Goal: Download file/media

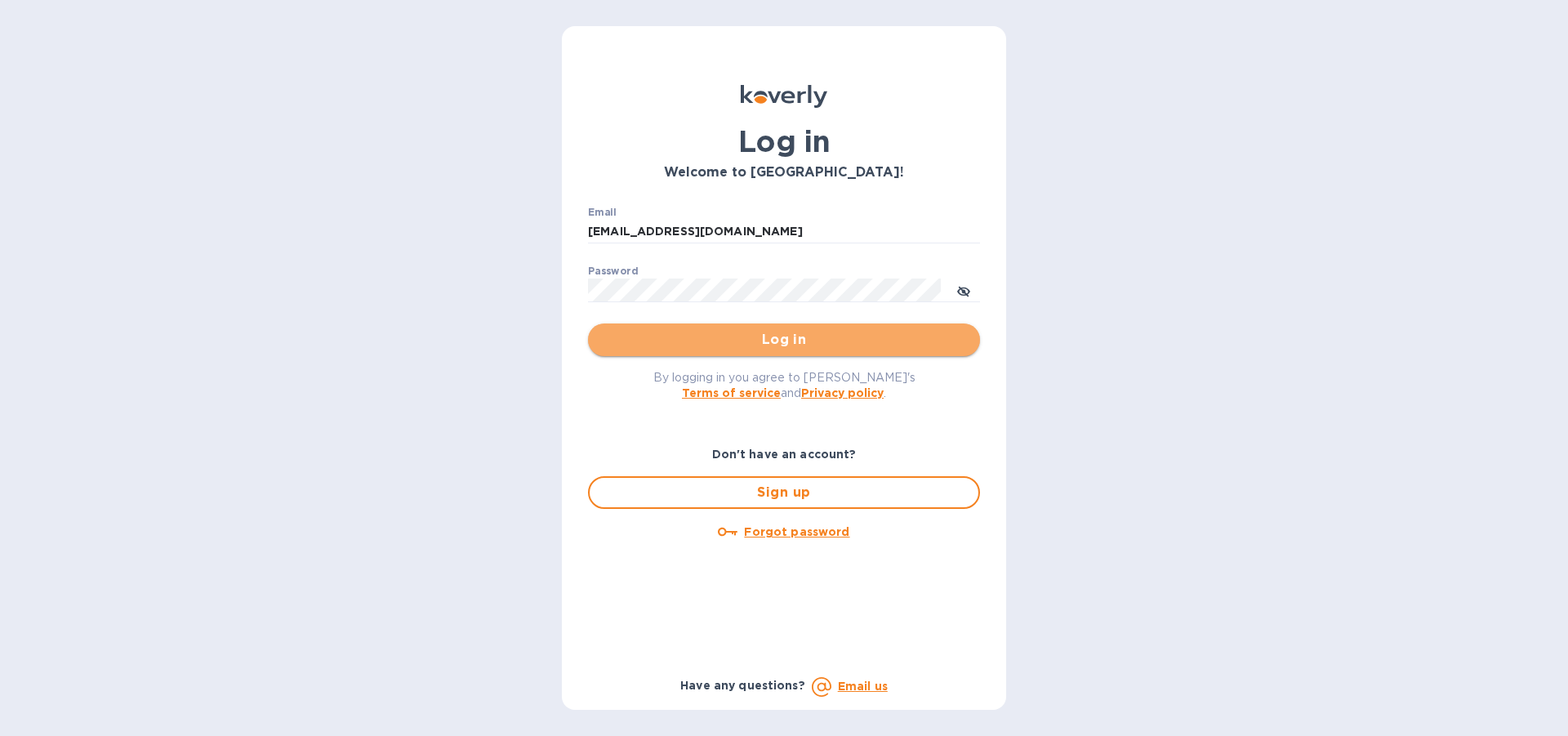
click at [797, 342] on span "Log in" at bounding box center [783, 340] width 366 height 20
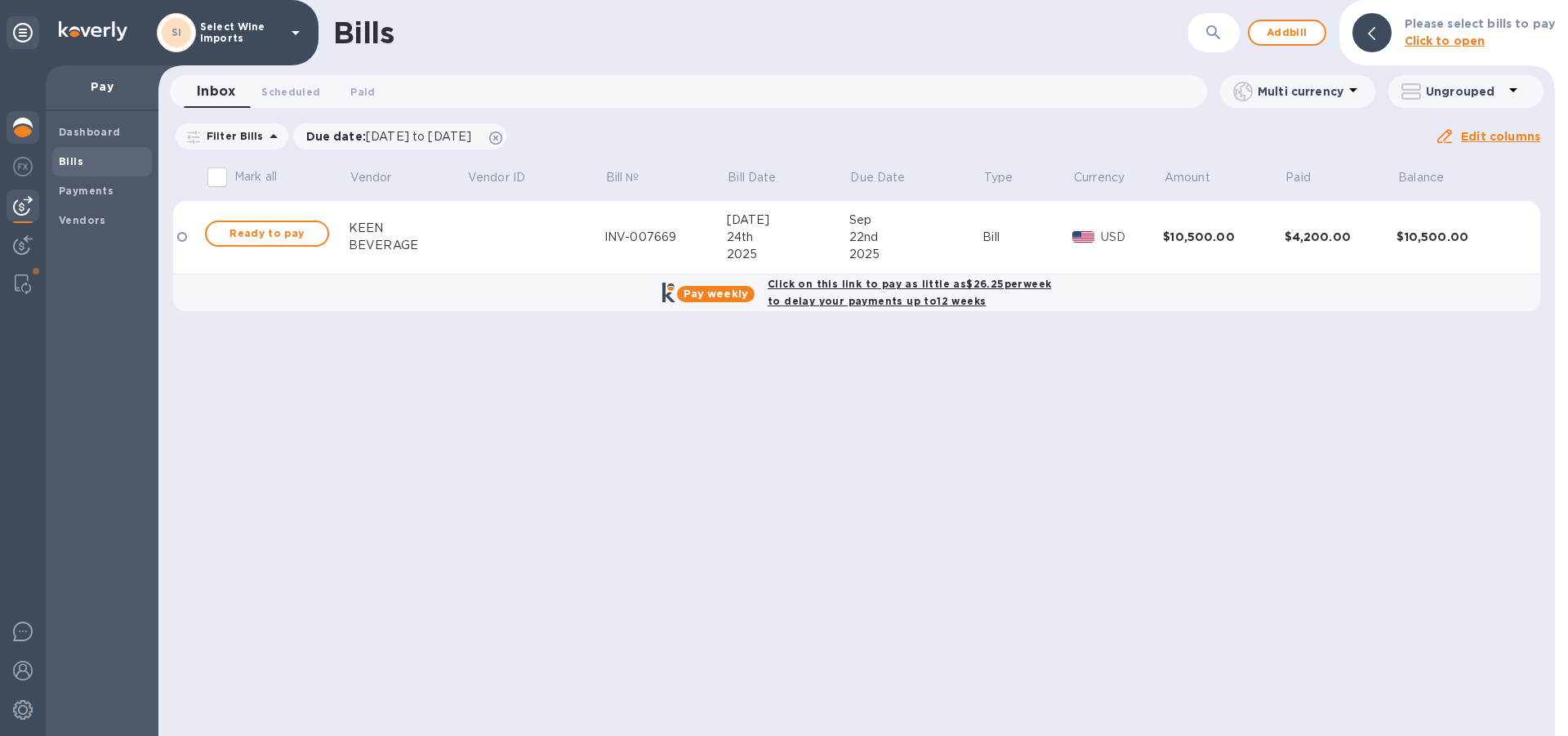
click at [25, 124] on img at bounding box center [23, 127] width 20 height 20
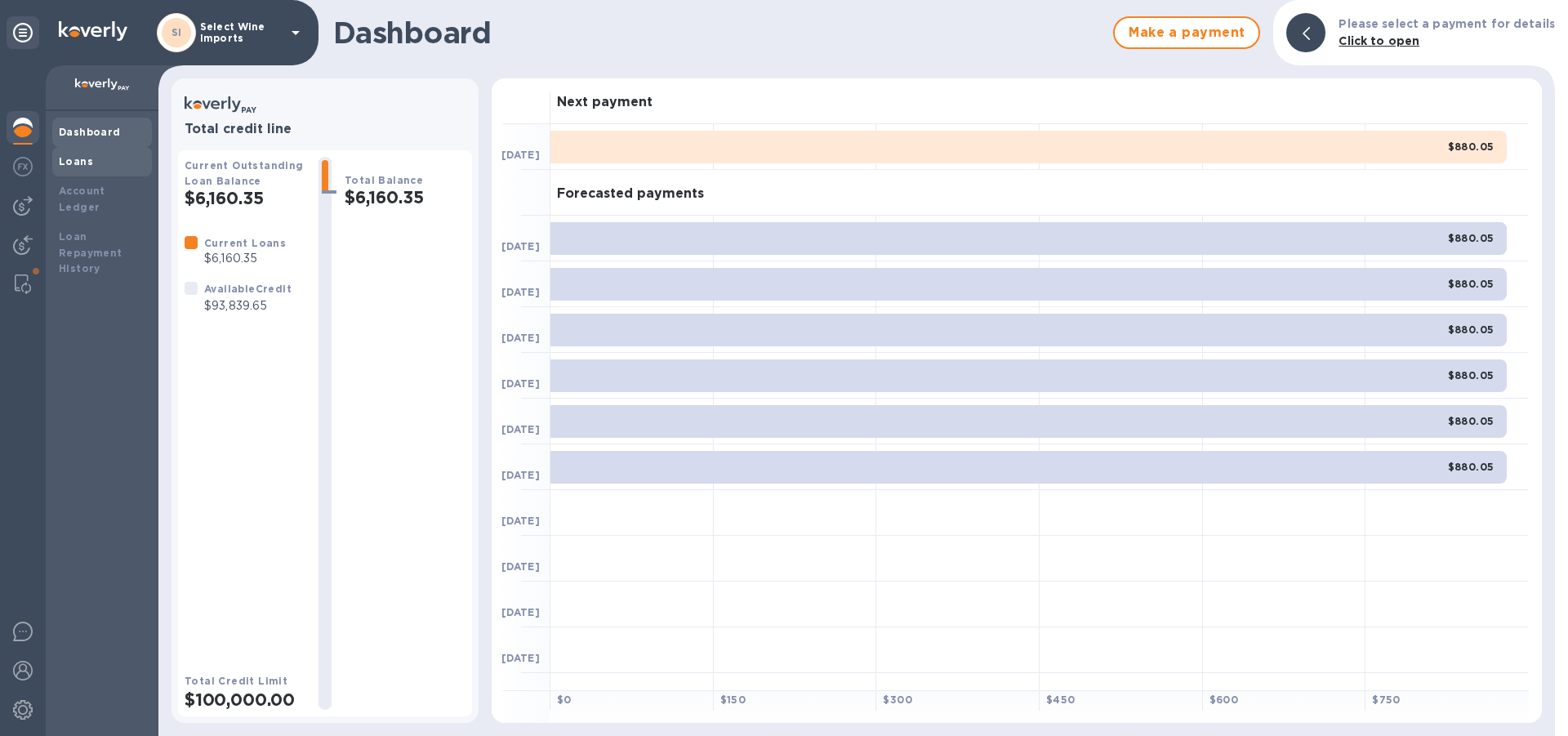
click at [82, 161] on b "Loans" at bounding box center [76, 161] width 34 height 12
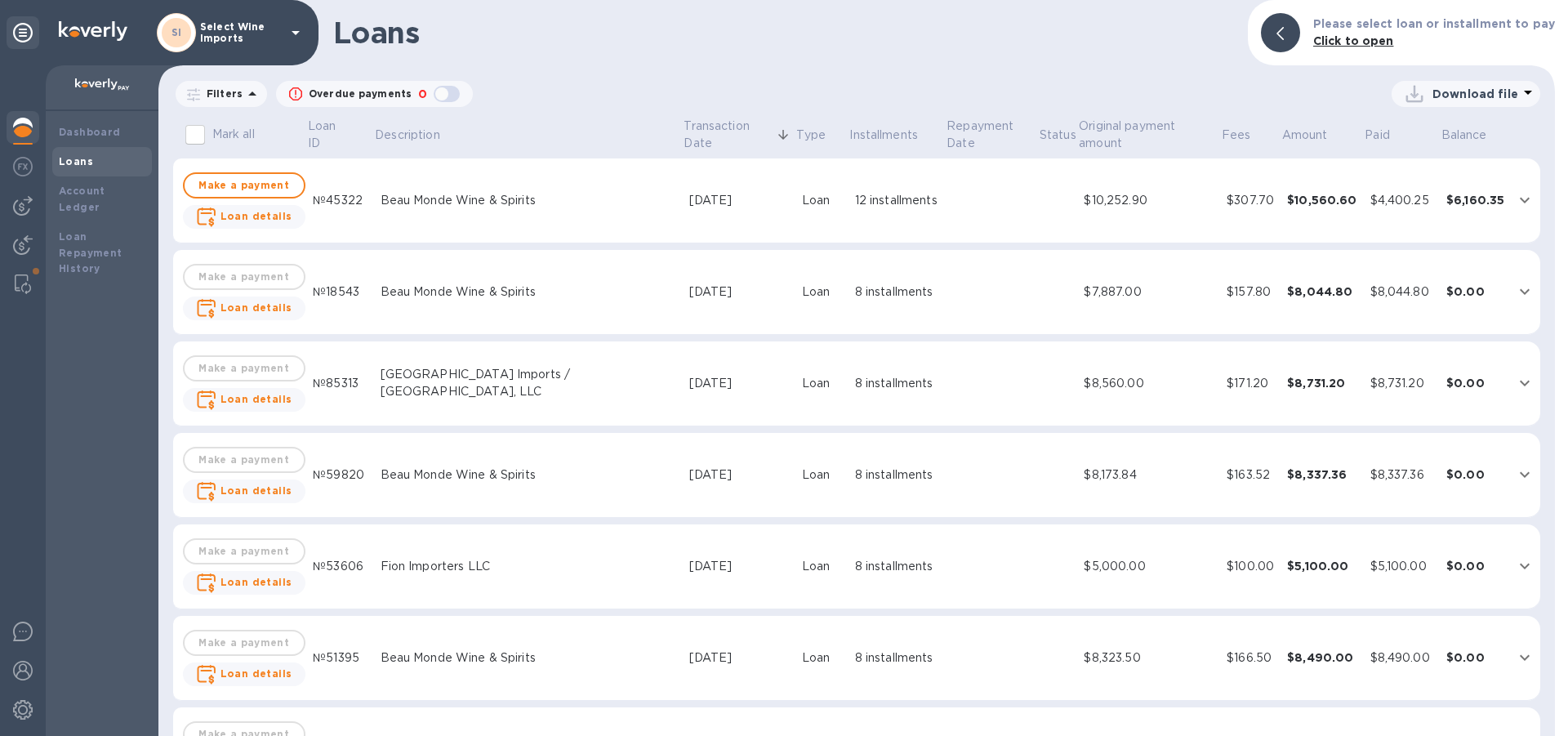
click at [1470, 96] on p "Download file" at bounding box center [1474, 94] width 86 height 16
click at [1424, 138] on li "XLSX file" at bounding box center [1466, 133] width 111 height 45
click at [250, 91] on icon at bounding box center [252, 94] width 20 height 20
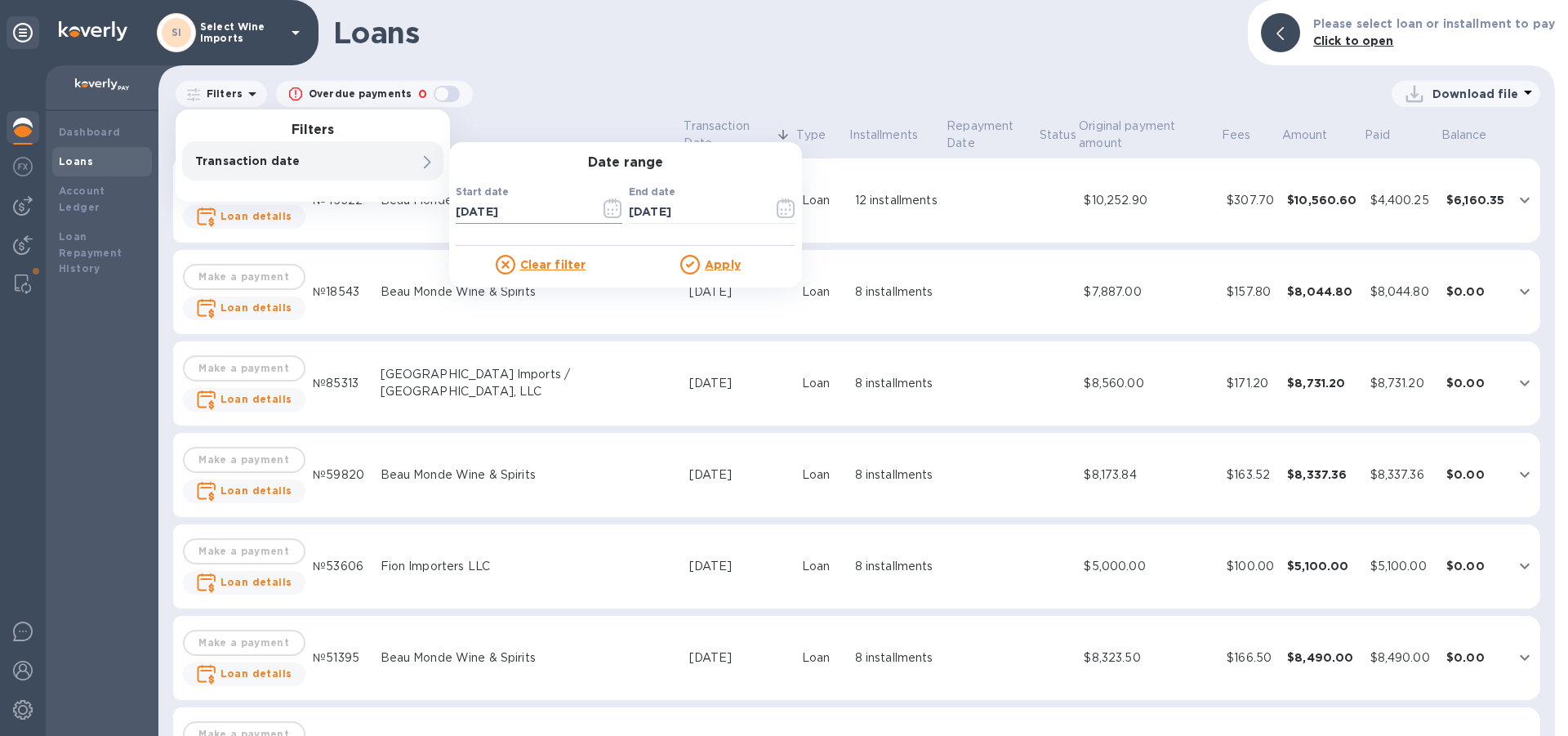
click at [613, 206] on icon "button" at bounding box center [613, 208] width 19 height 20
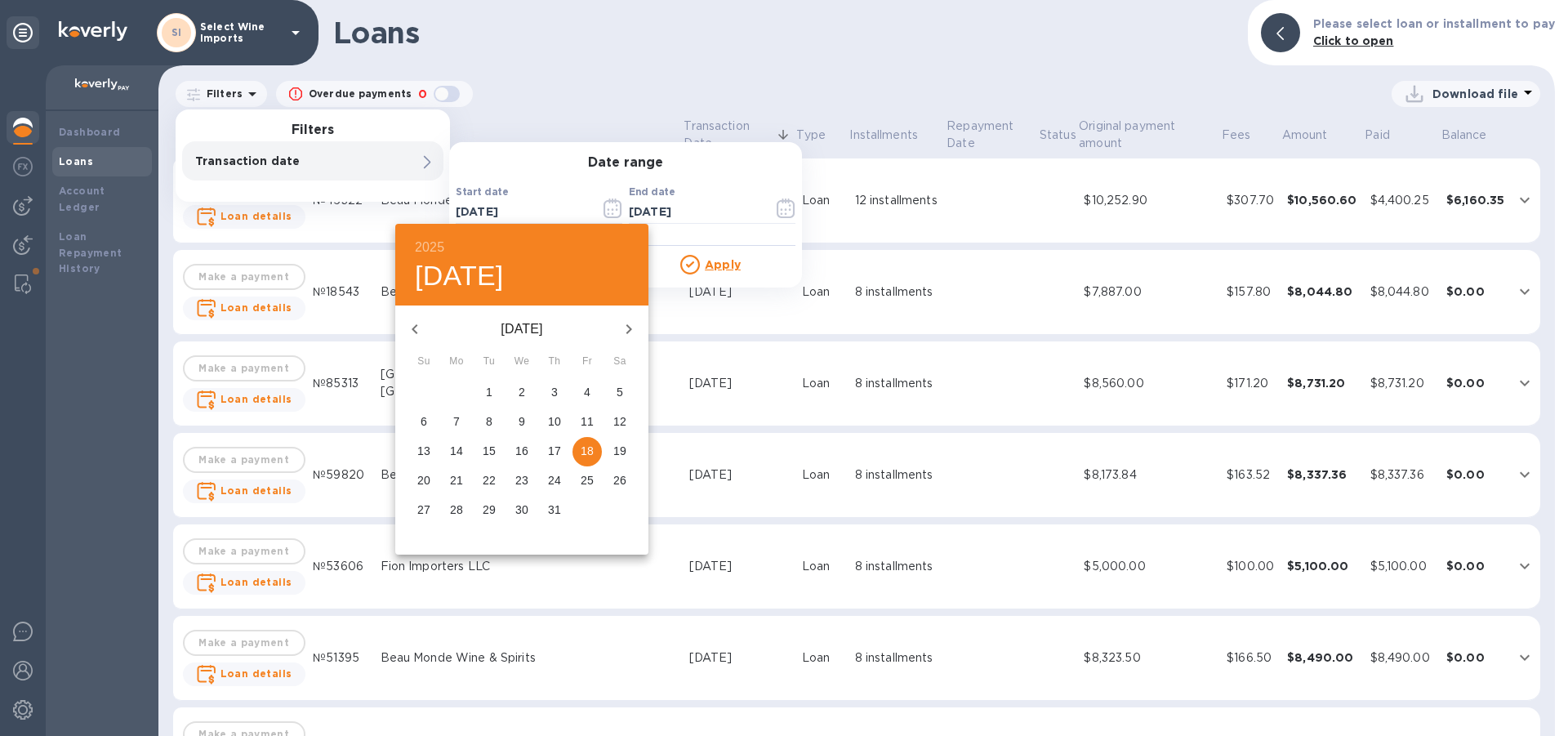
click at [414, 330] on icon "button" at bounding box center [414, 329] width 6 height 9
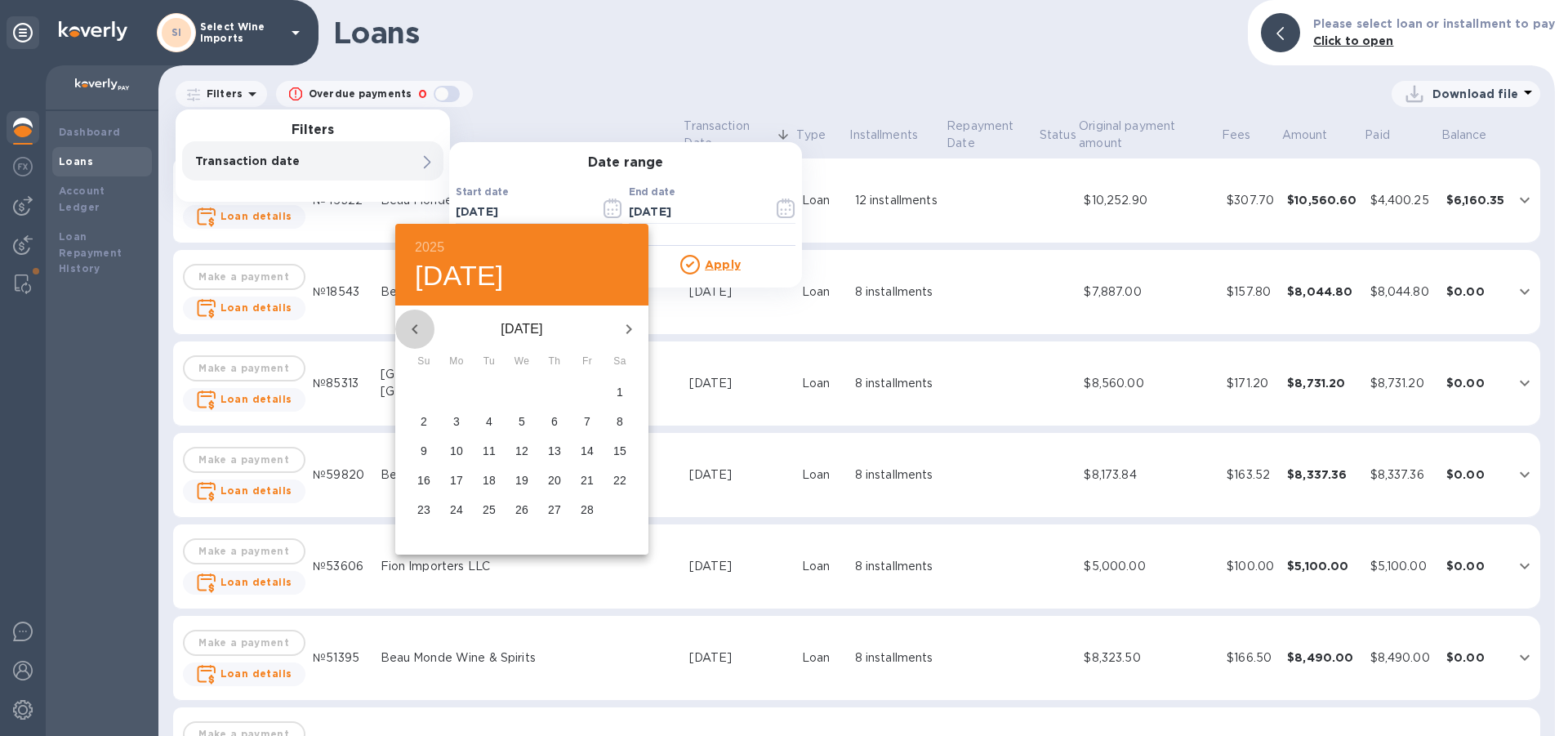
click at [414, 330] on icon "button" at bounding box center [414, 329] width 6 height 9
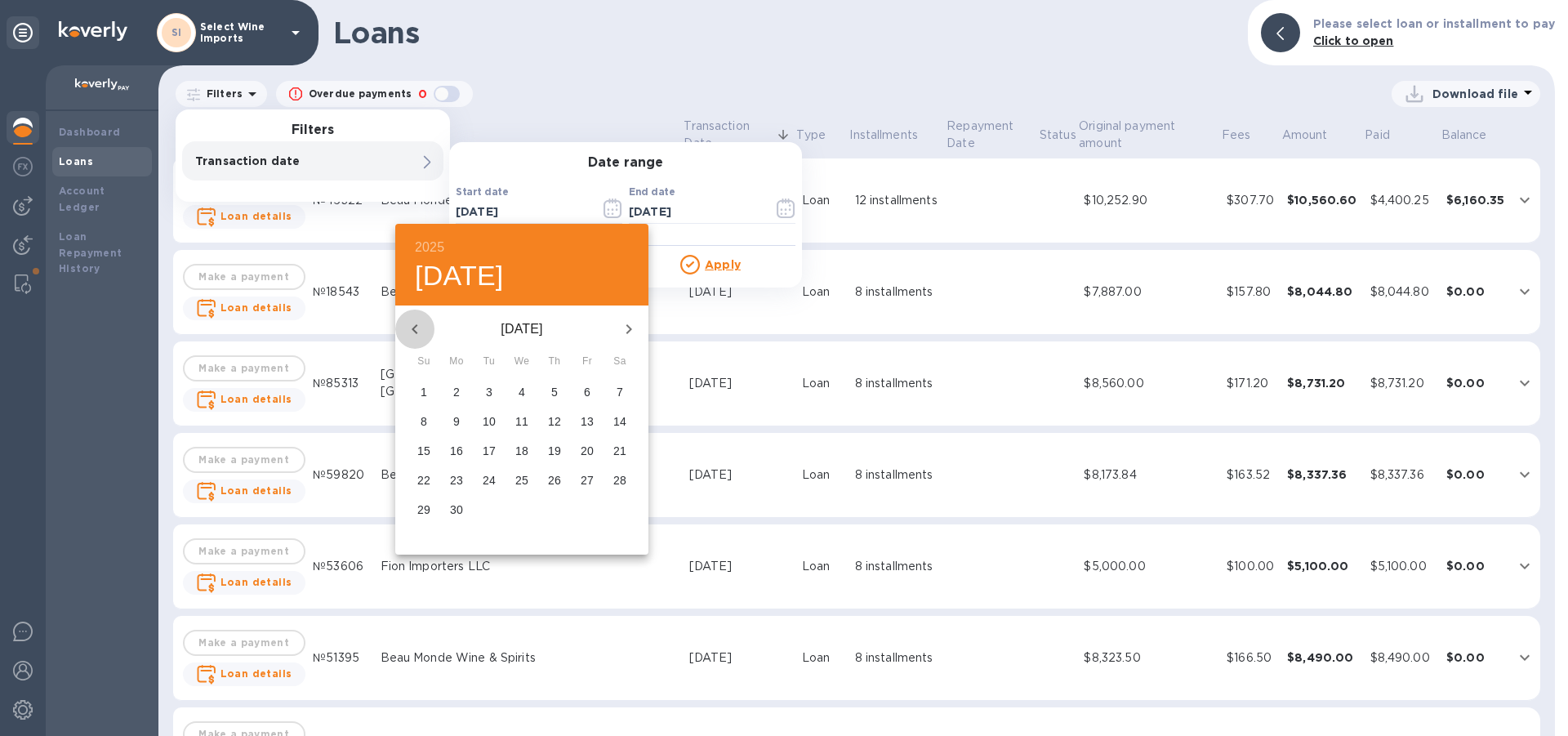
click at [414, 330] on icon "button" at bounding box center [414, 329] width 6 height 9
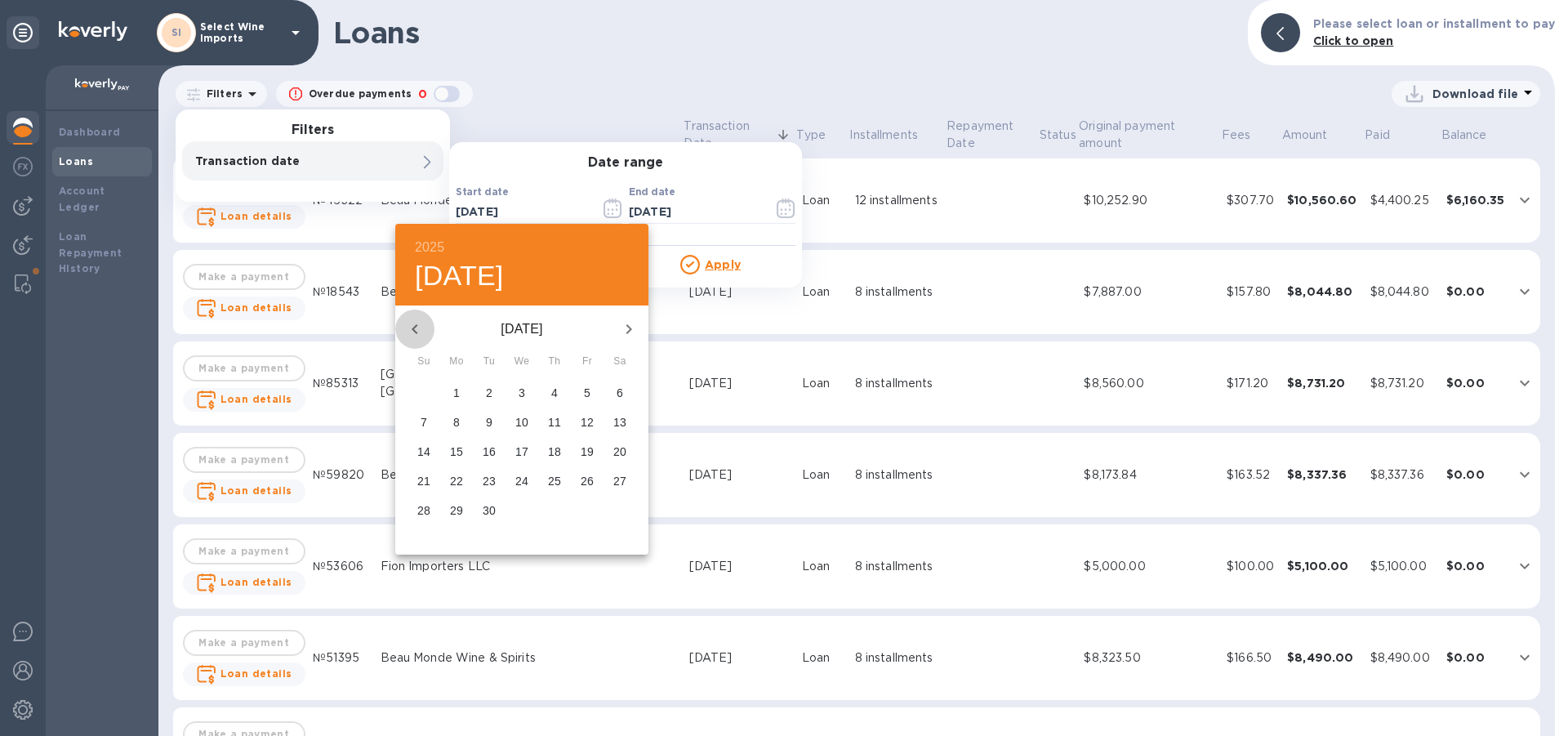
click at [414, 330] on icon "button" at bounding box center [414, 329] width 6 height 9
click at [455, 386] on p "1" at bounding box center [456, 392] width 7 height 16
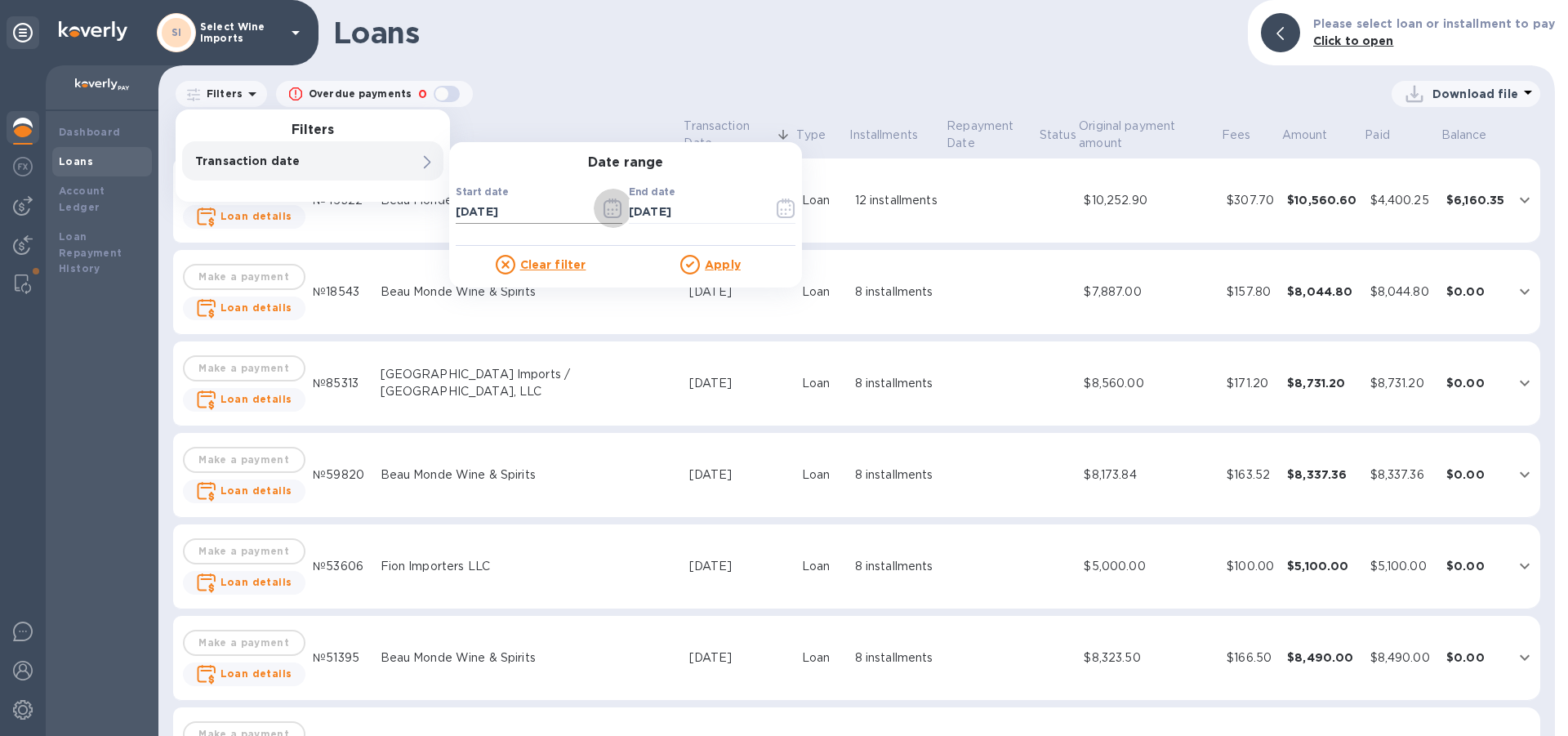
click at [614, 203] on icon "button" at bounding box center [613, 208] width 19 height 20
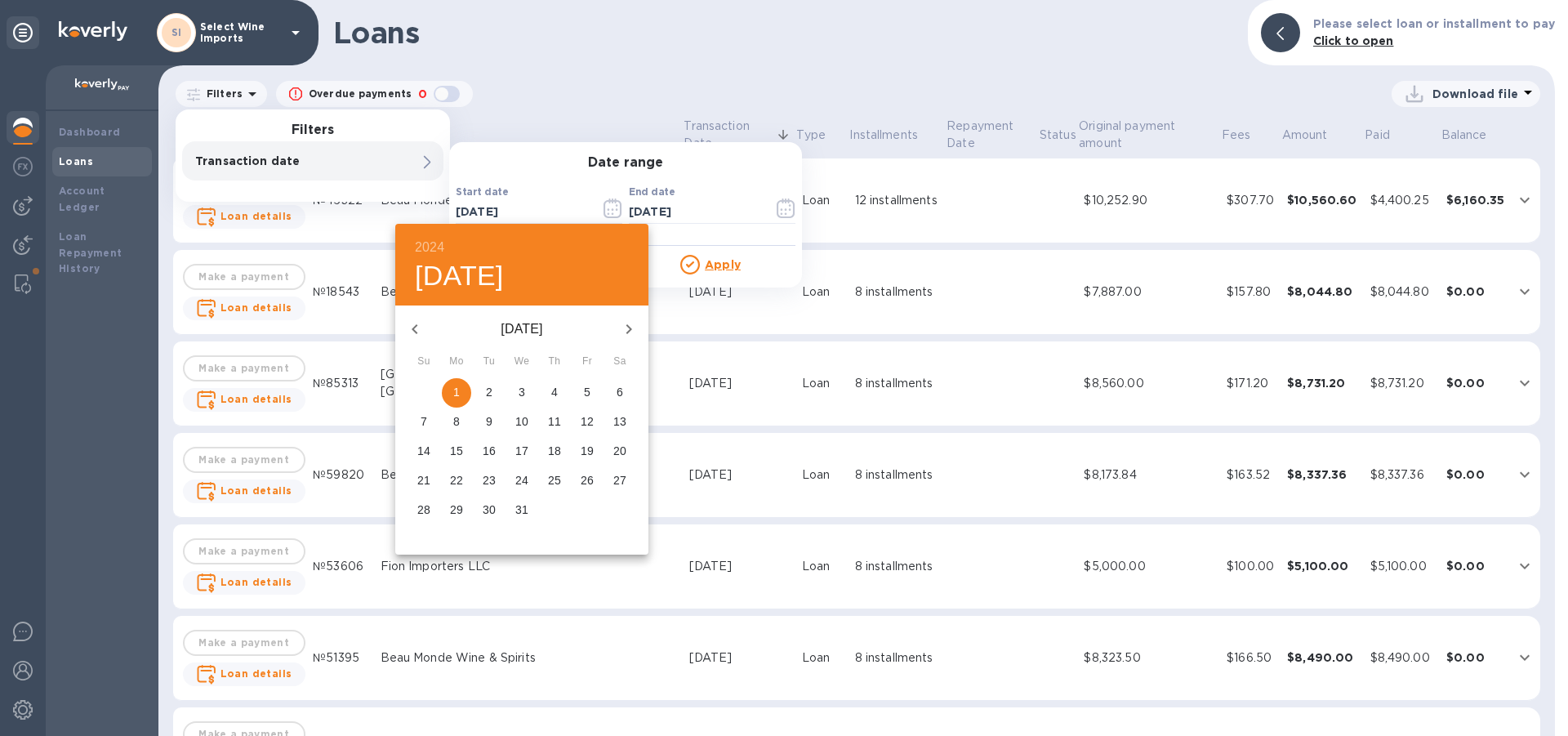
click at [415, 325] on icon "button" at bounding box center [414, 329] width 20 height 20
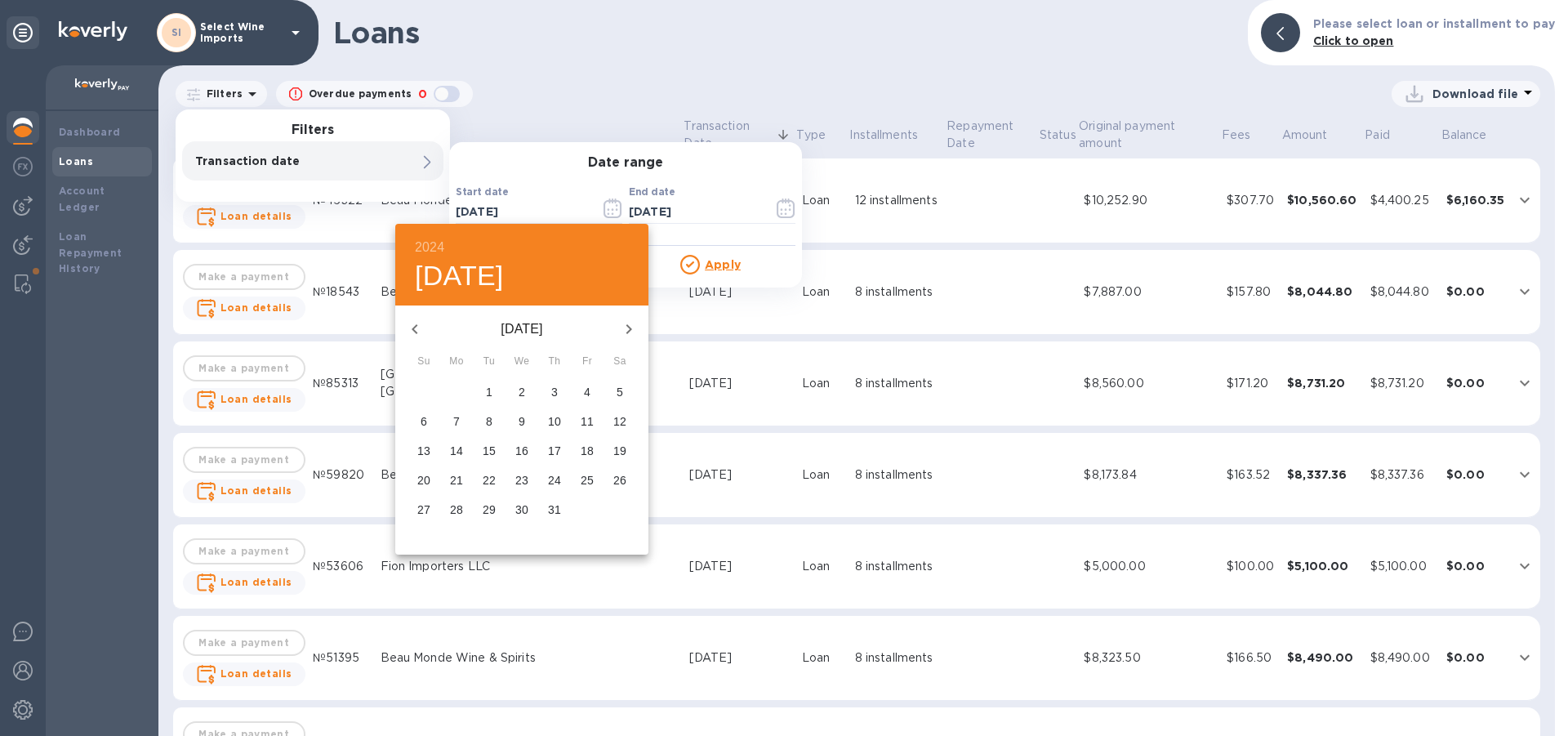
click at [628, 327] on icon "button" at bounding box center [628, 329] width 20 height 20
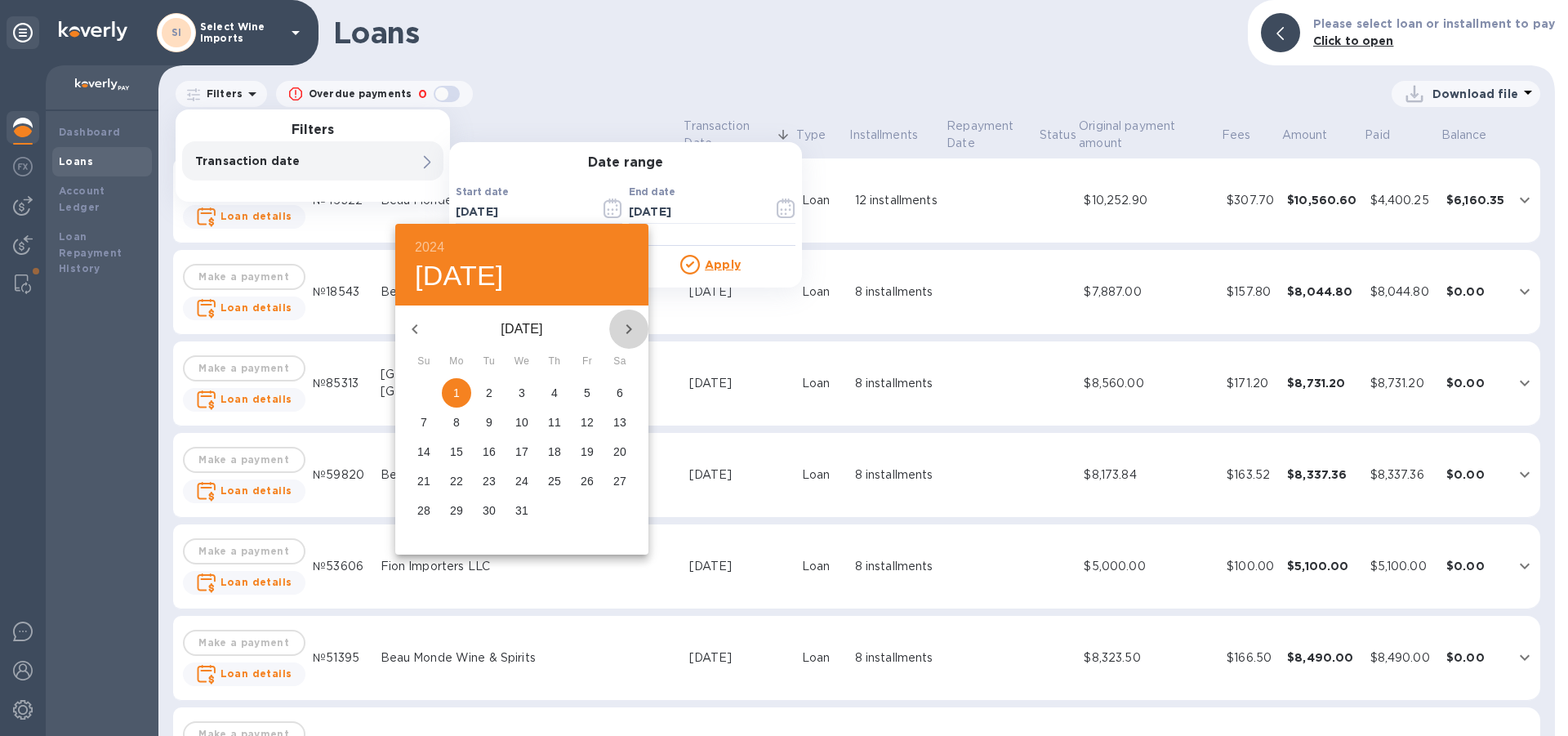
click at [628, 327] on icon "button" at bounding box center [628, 329] width 20 height 20
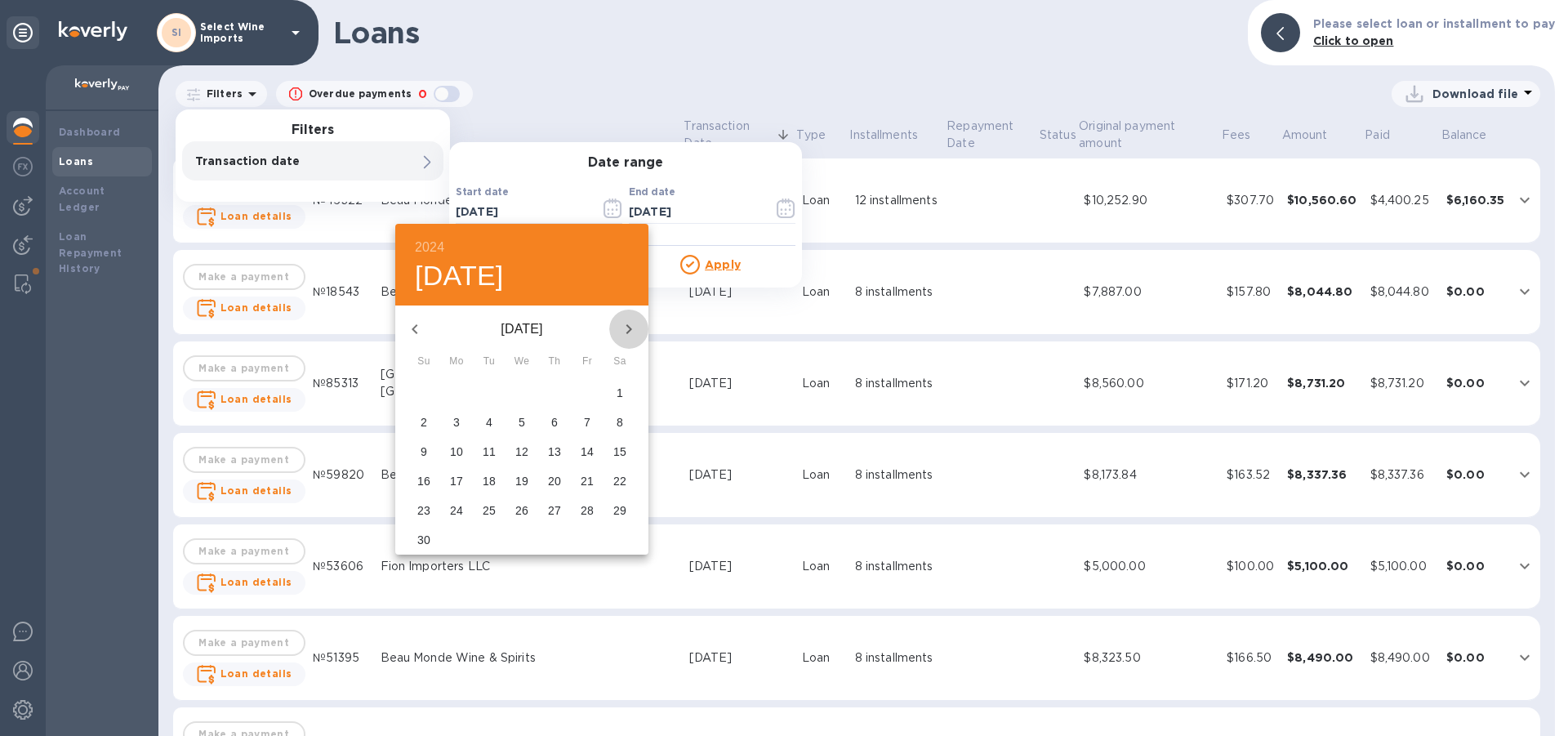
click at [628, 327] on icon "button" at bounding box center [628, 329] width 20 height 20
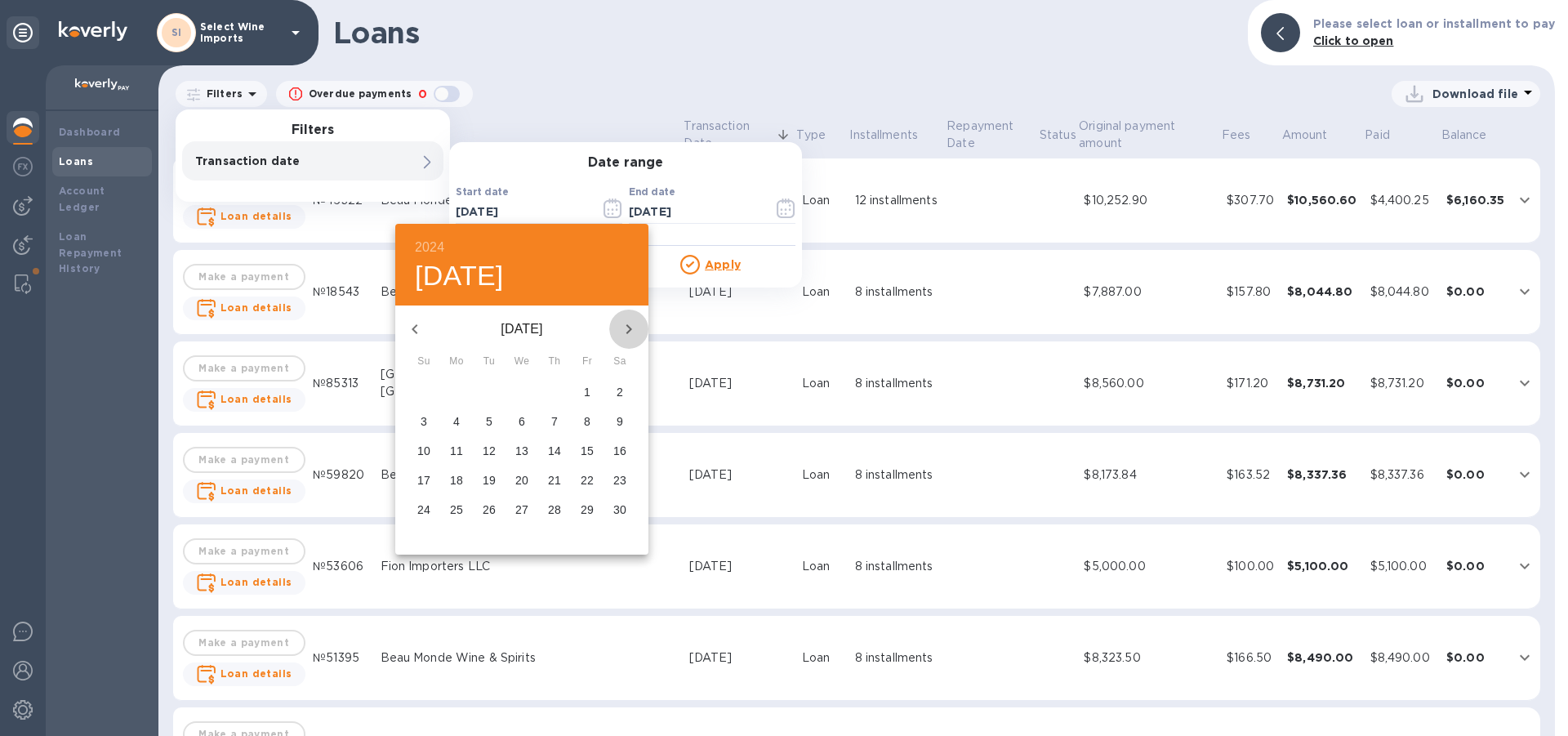
click at [628, 327] on icon "button" at bounding box center [628, 329] width 20 height 20
click at [488, 512] on p "31" at bounding box center [489, 509] width 13 height 16
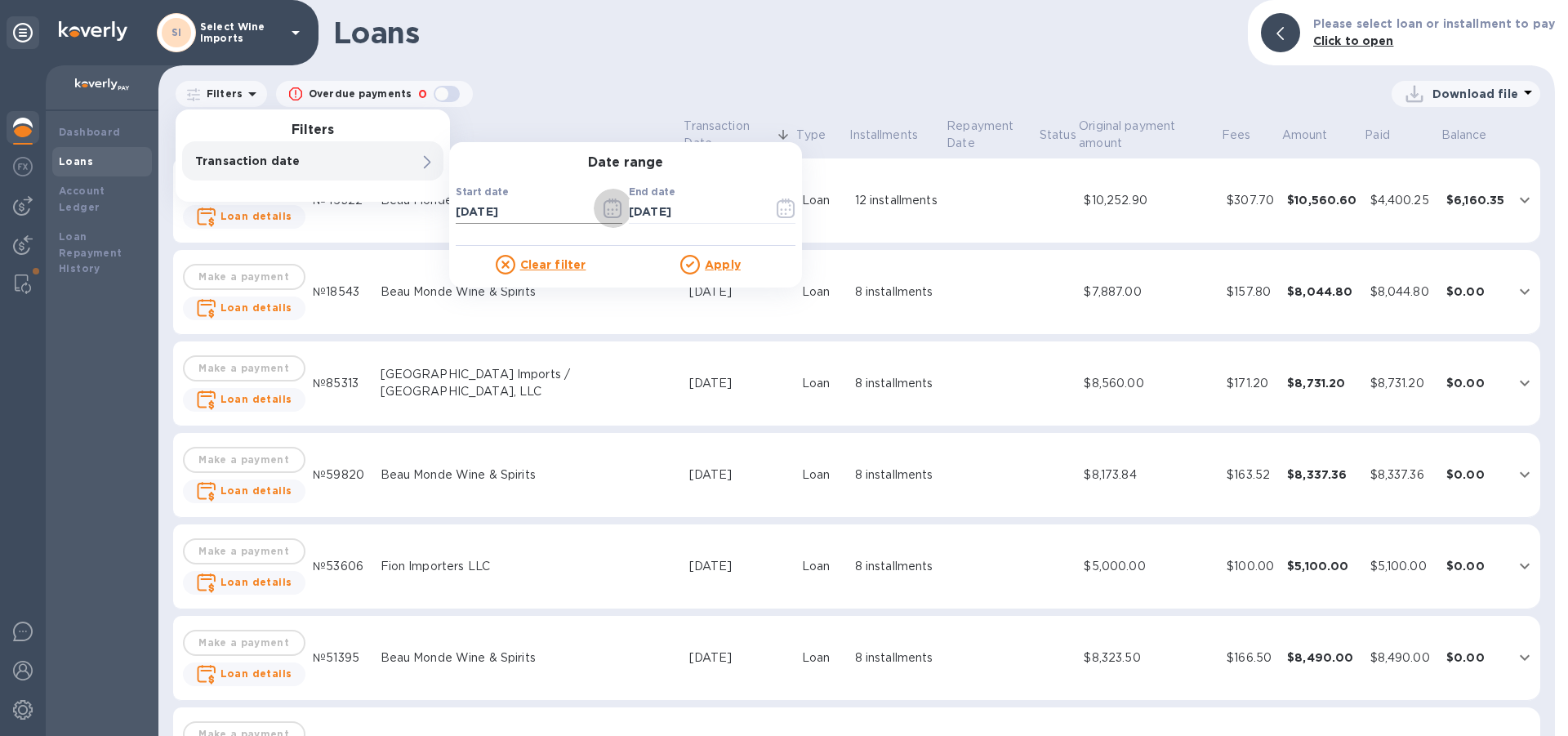
click at [610, 208] on icon "button" at bounding box center [613, 208] width 19 height 20
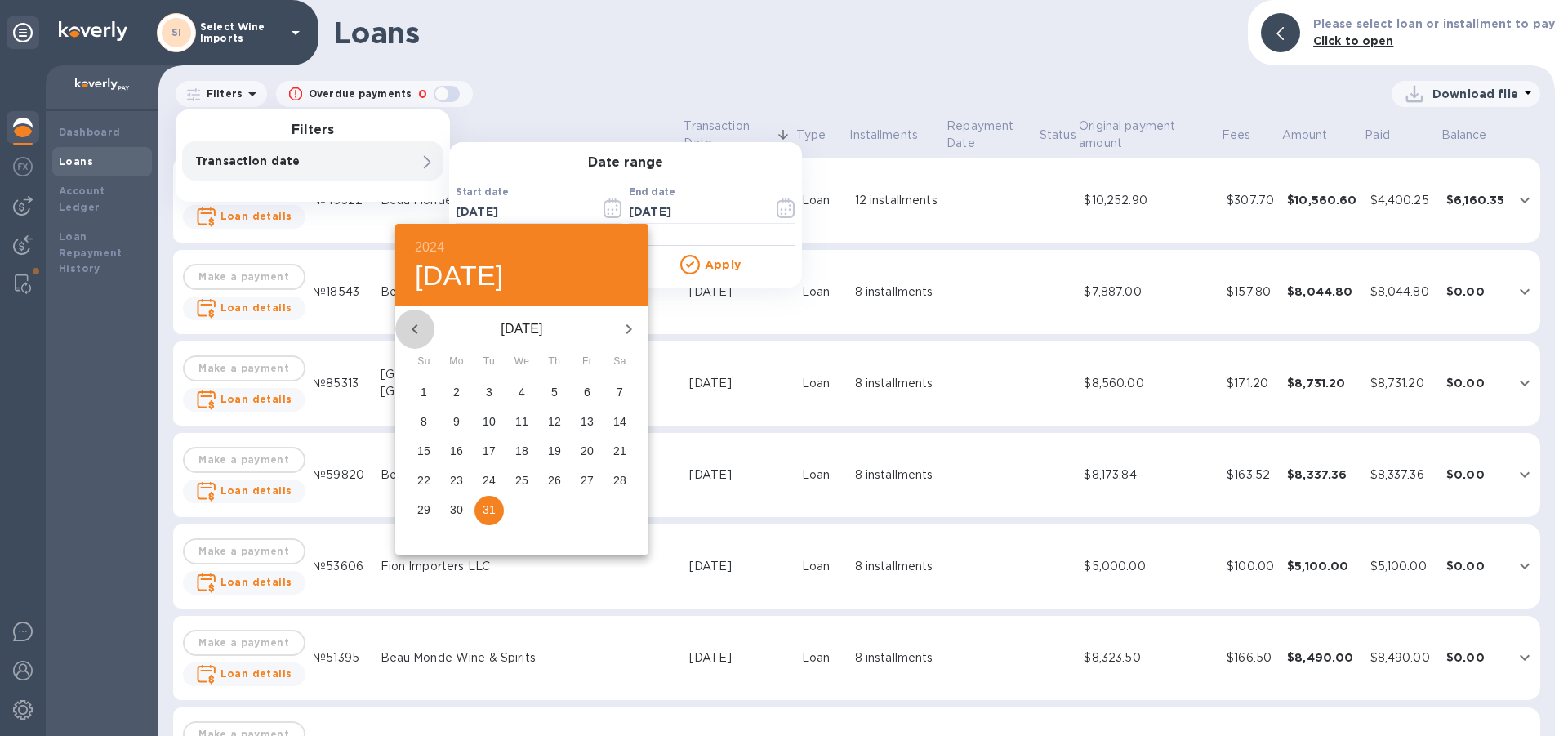
click at [414, 333] on icon "button" at bounding box center [414, 329] width 20 height 20
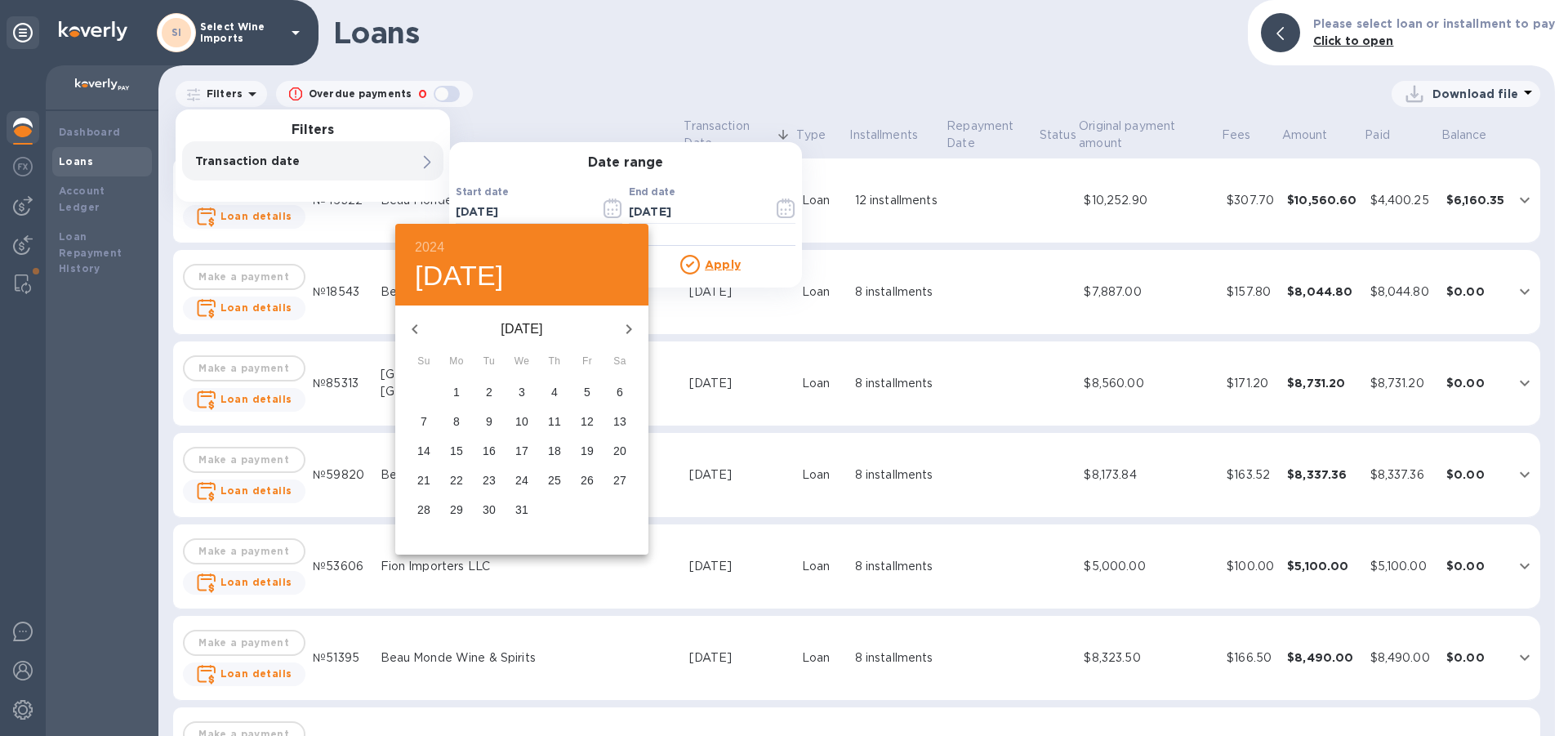
click at [414, 333] on icon "button" at bounding box center [414, 329] width 20 height 20
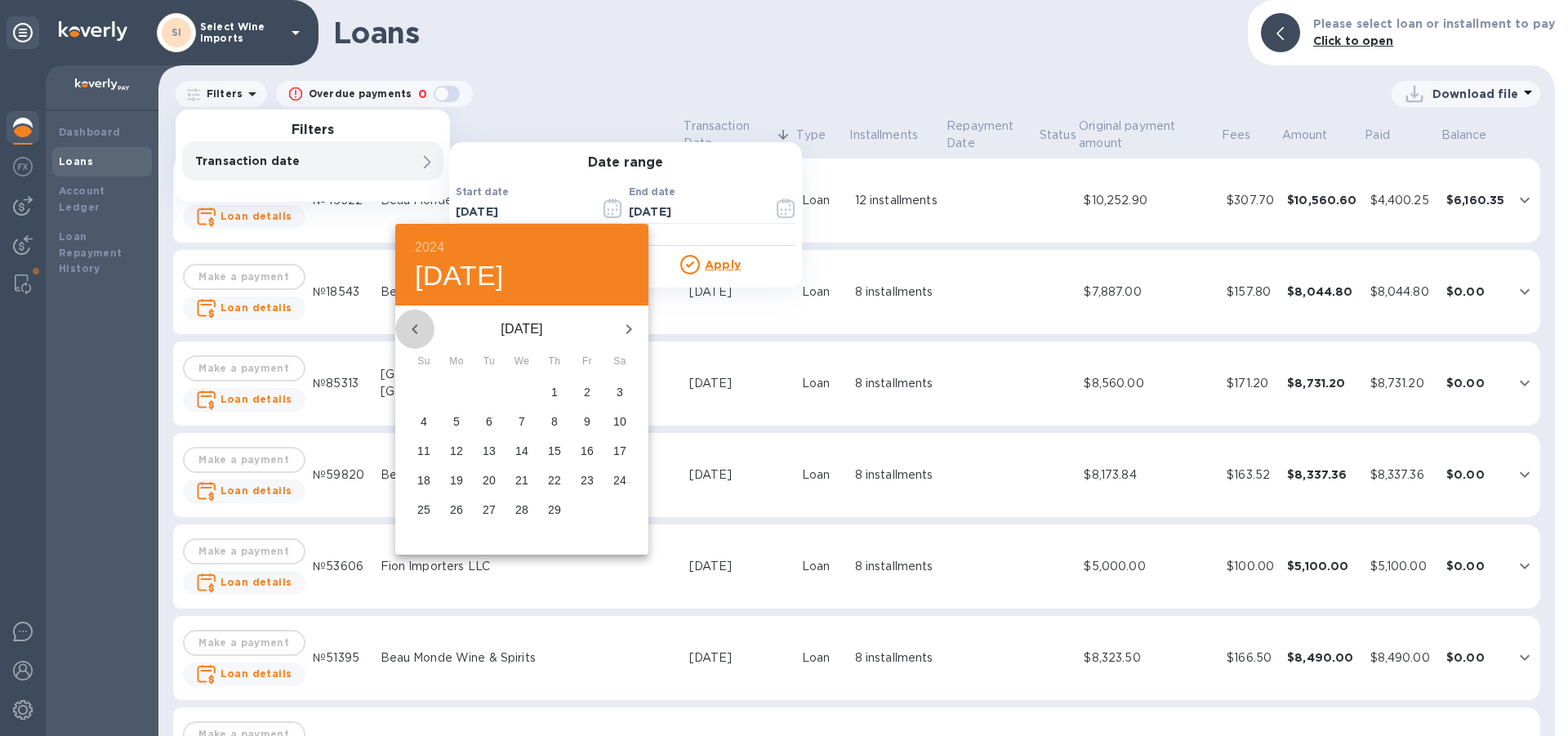
click at [414, 333] on icon "button" at bounding box center [414, 329] width 20 height 20
click at [624, 326] on icon "button" at bounding box center [628, 329] width 20 height 20
click at [457, 392] on p "1" at bounding box center [456, 392] width 7 height 16
type input "01/01/2024"
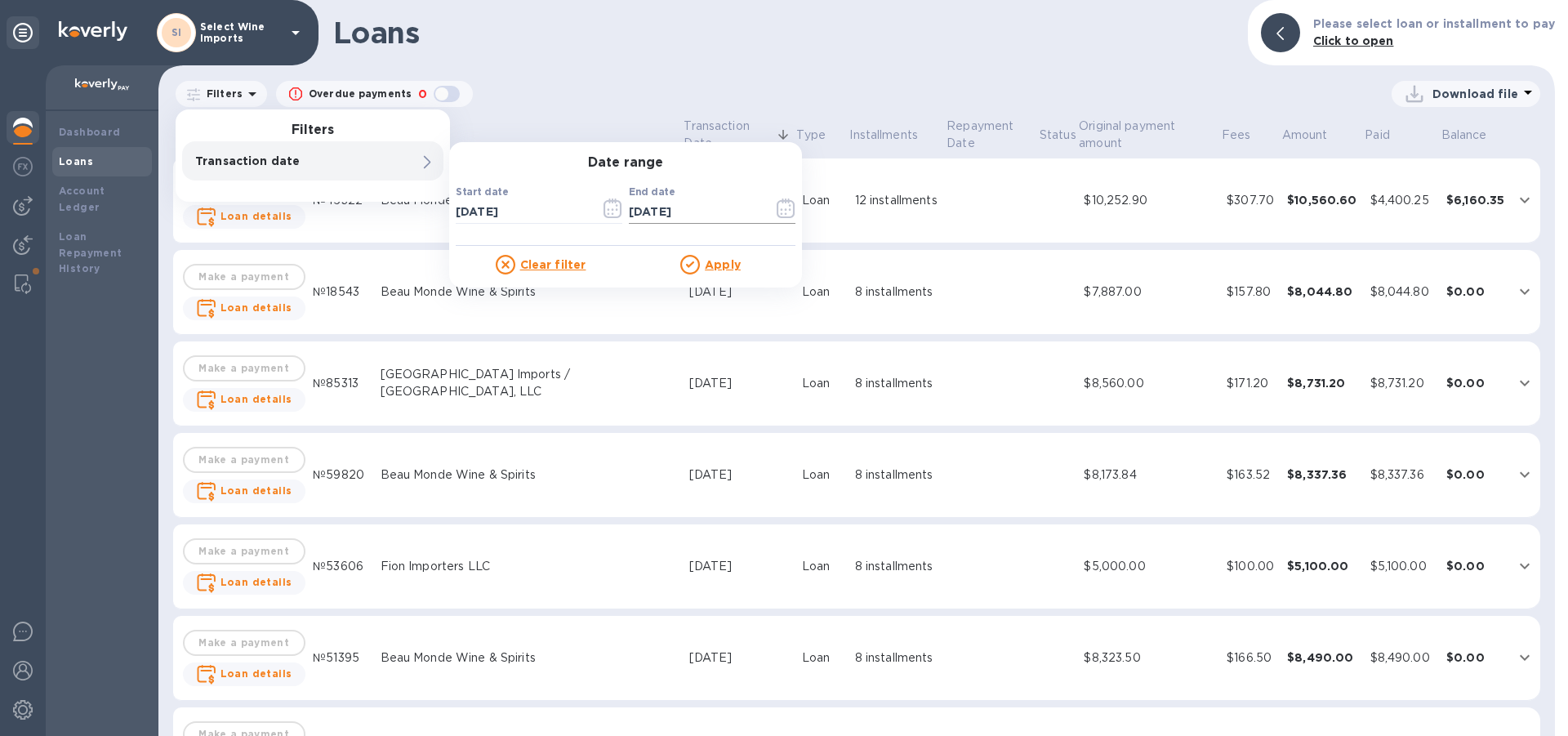
click at [785, 212] on icon "button" at bounding box center [786, 208] width 19 height 20
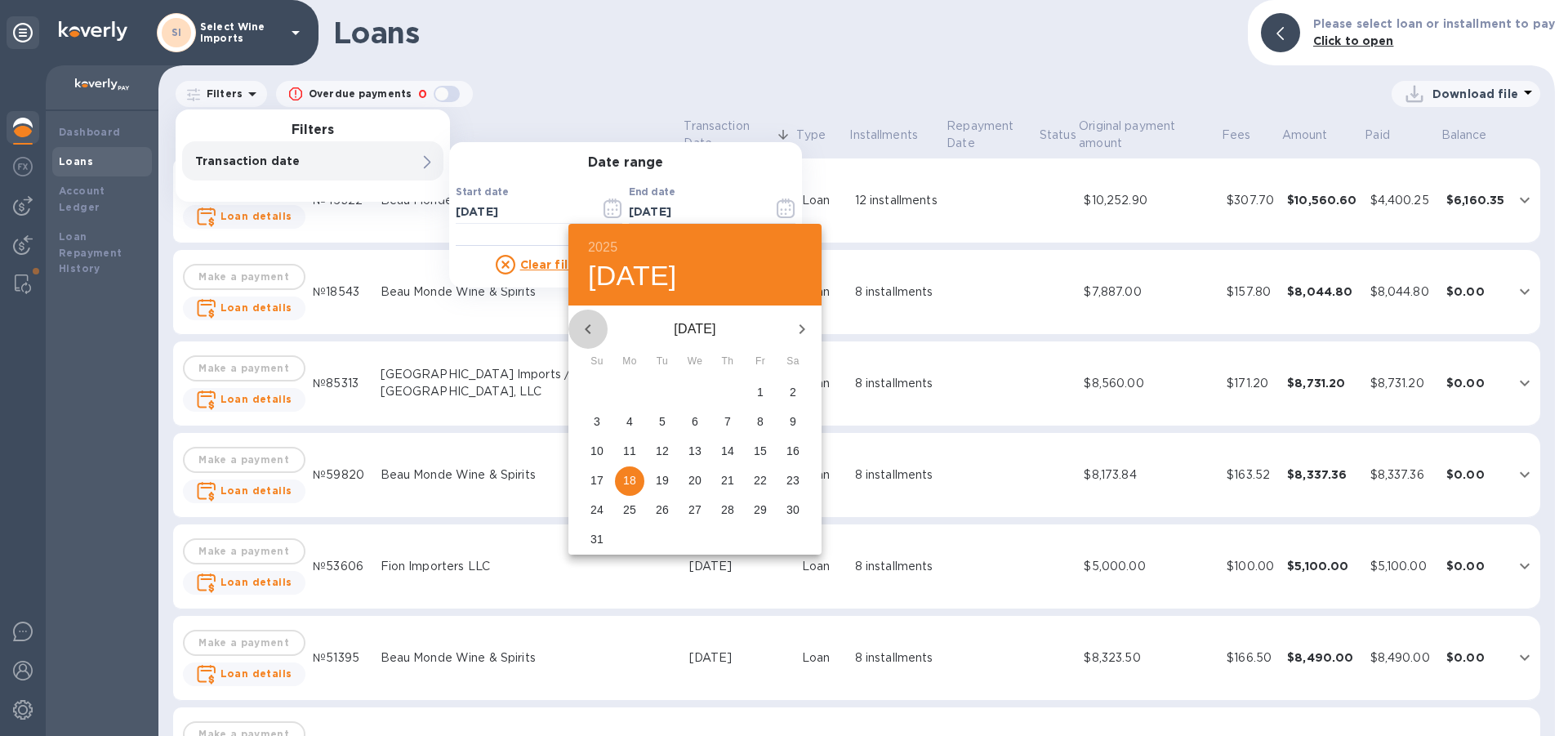
click at [587, 329] on icon "button" at bounding box center [587, 329] width 20 height 20
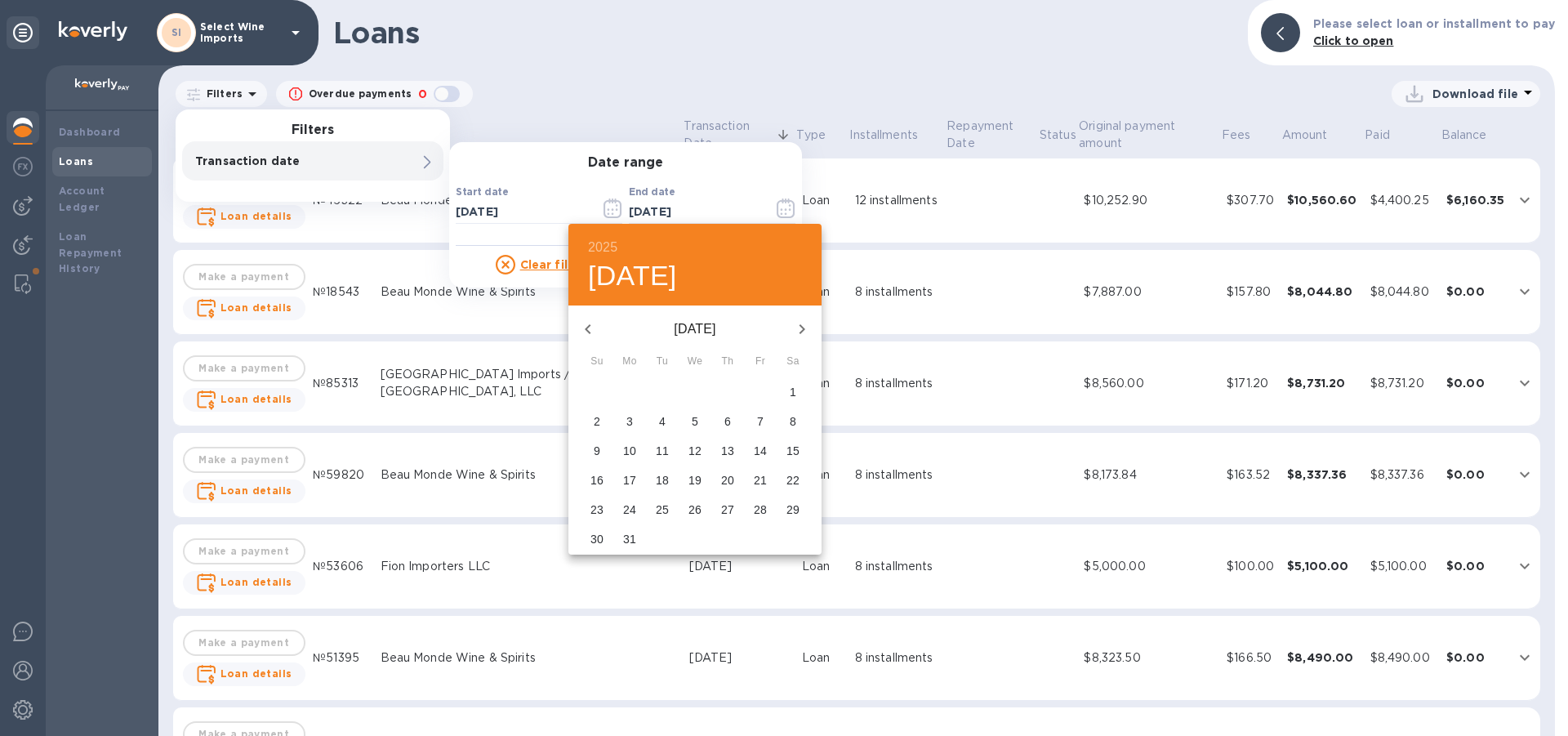
click at [587, 329] on icon "button" at bounding box center [587, 329] width 20 height 20
click at [662, 513] on p "31" at bounding box center [662, 509] width 13 height 16
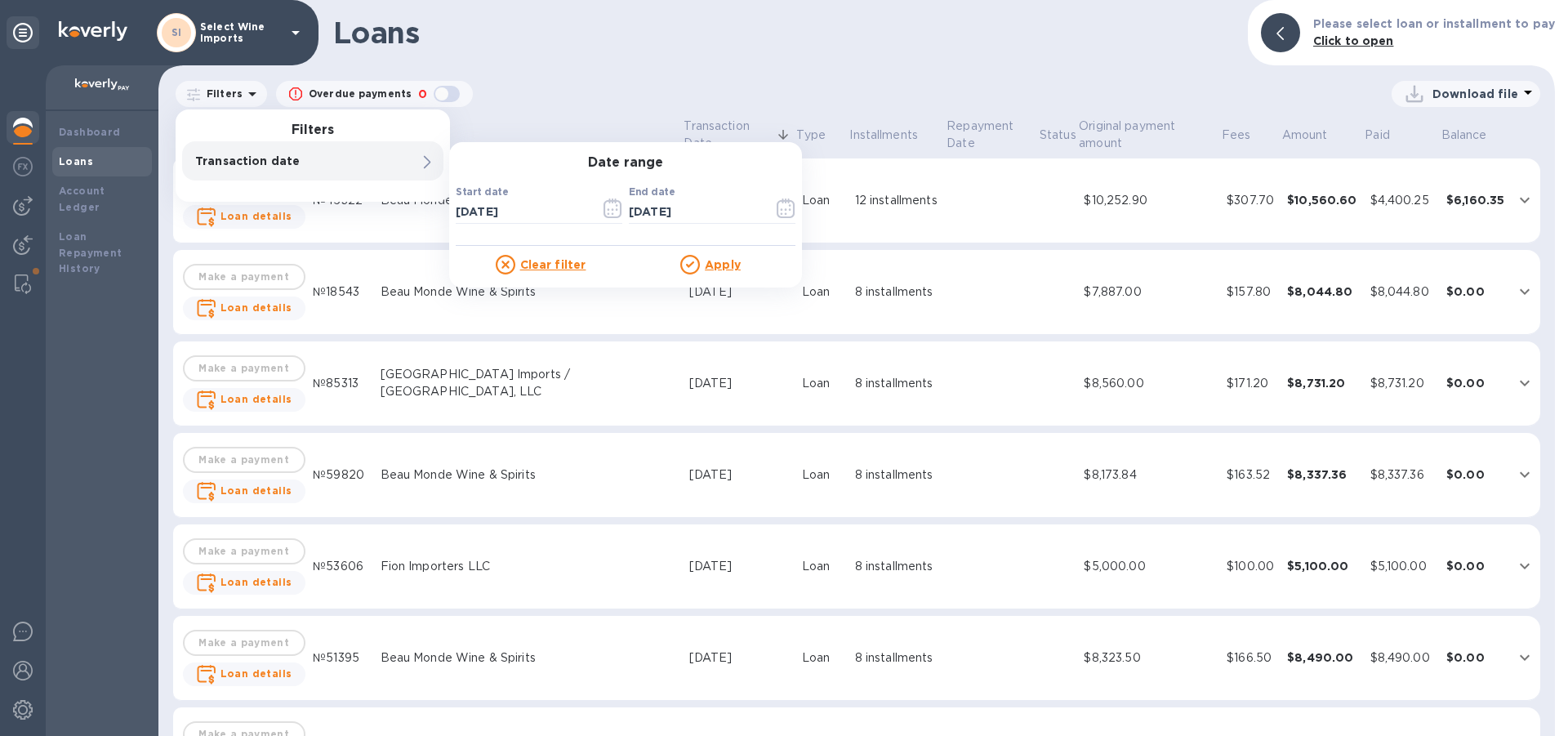
type input "12/31/2024"
click at [857, 69] on div "Loans Please select loan or installment to pay Click to open Filters Filters Tr…" at bounding box center [856, 368] width 1396 height 736
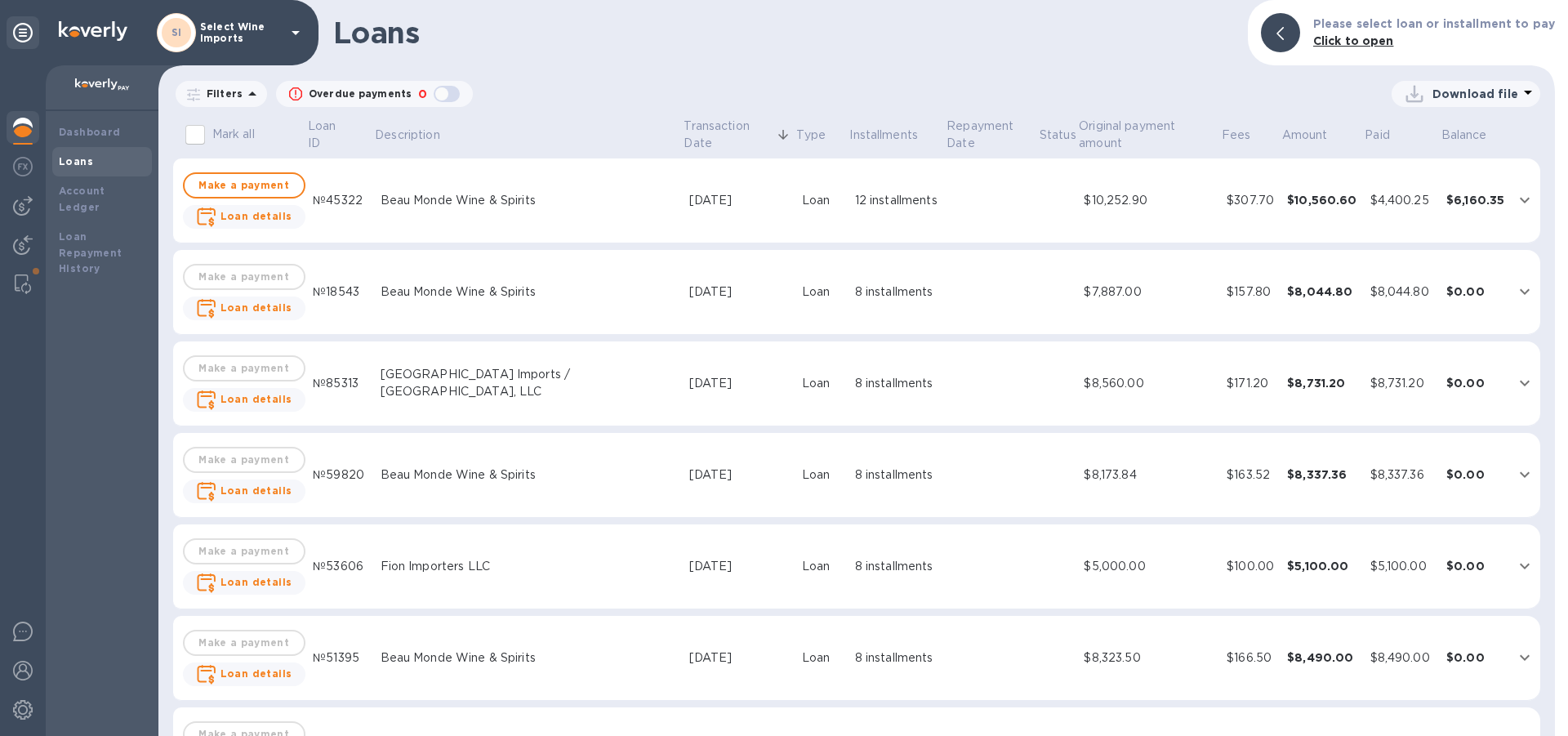
click at [218, 95] on p "Filters" at bounding box center [221, 94] width 43 height 14
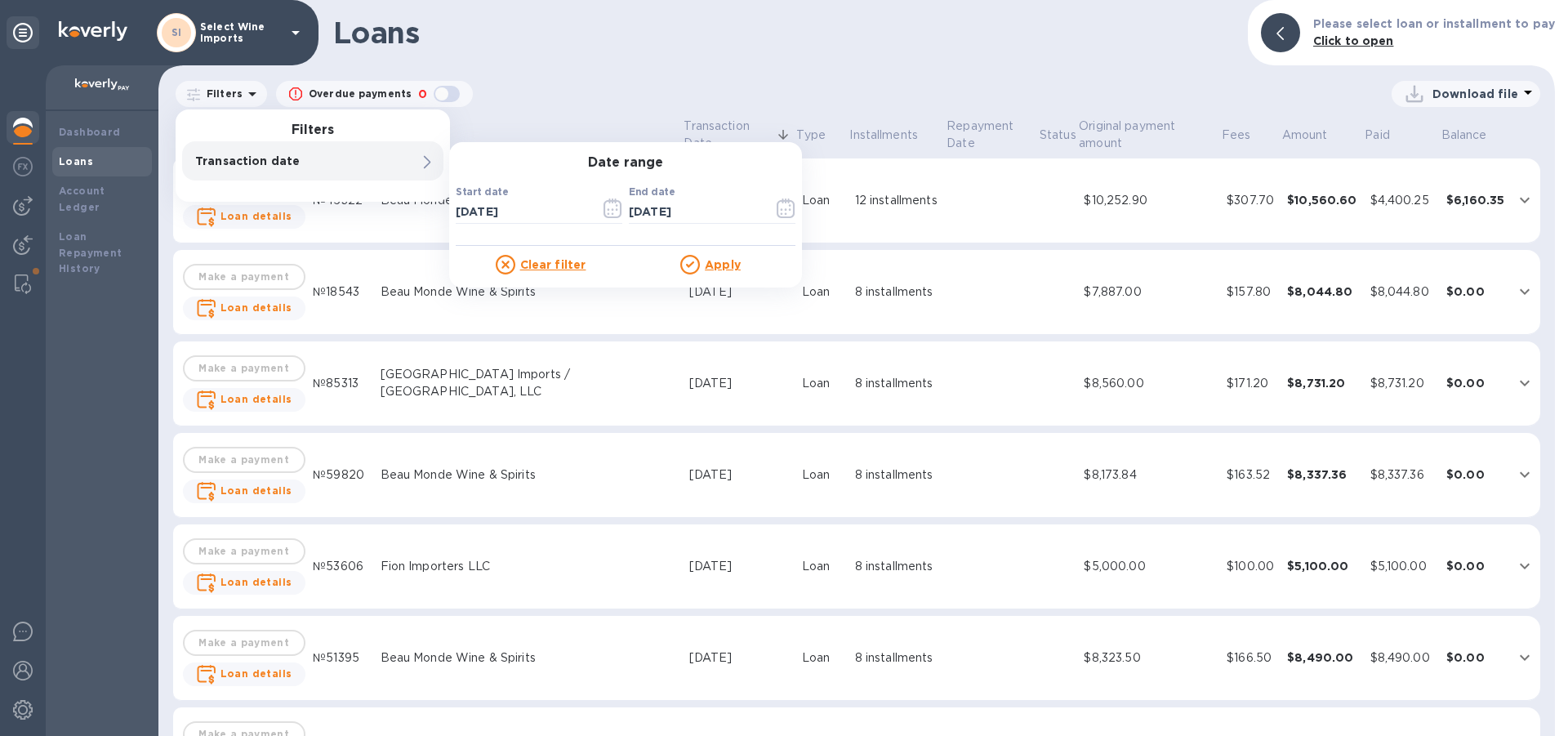
click at [378, 161] on div "Transaction date" at bounding box center [313, 160] width 261 height 39
click at [538, 210] on input "07/18/2025" at bounding box center [521, 212] width 131 height 25
click at [612, 207] on icon "button" at bounding box center [613, 208] width 19 height 20
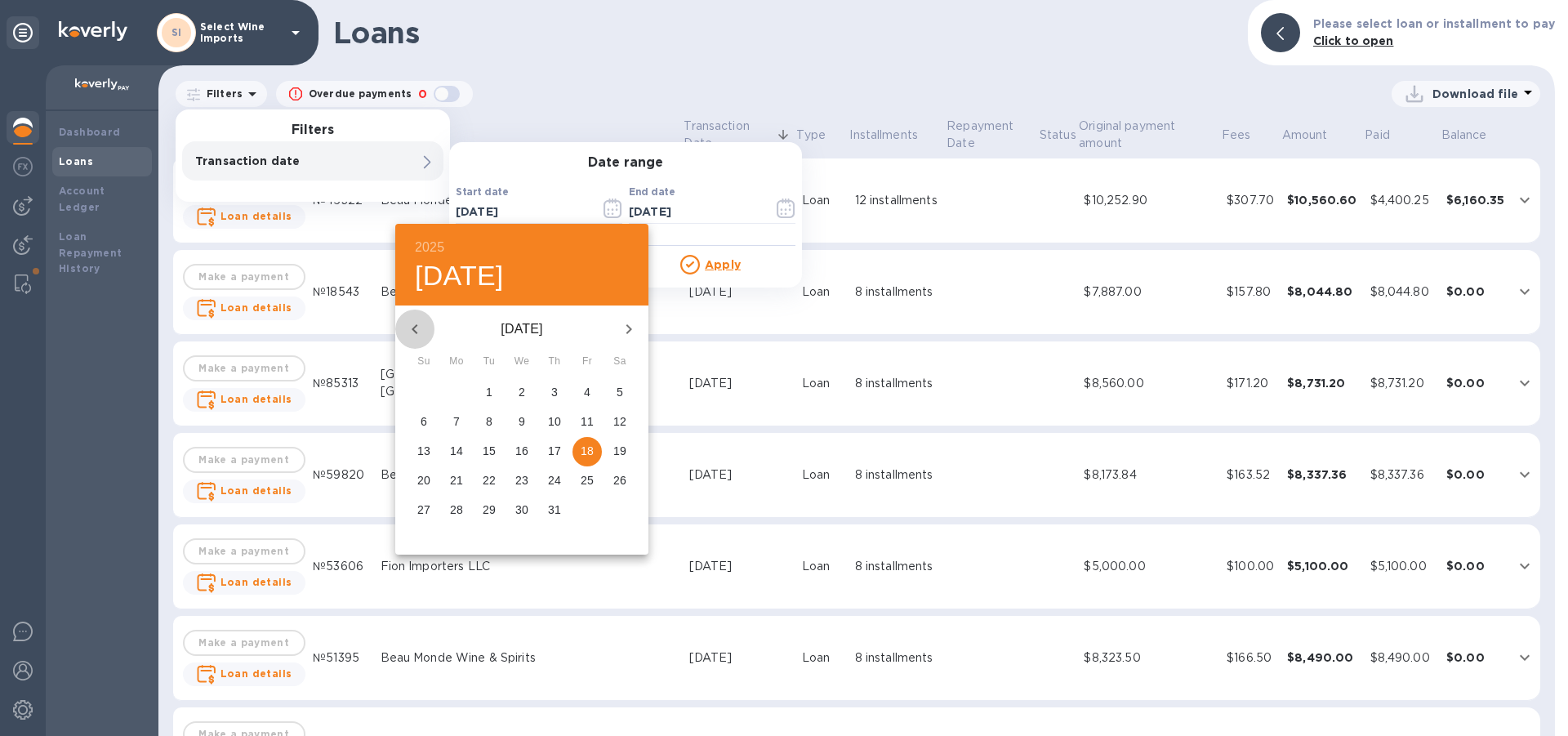
click at [410, 327] on icon "button" at bounding box center [414, 329] width 20 height 20
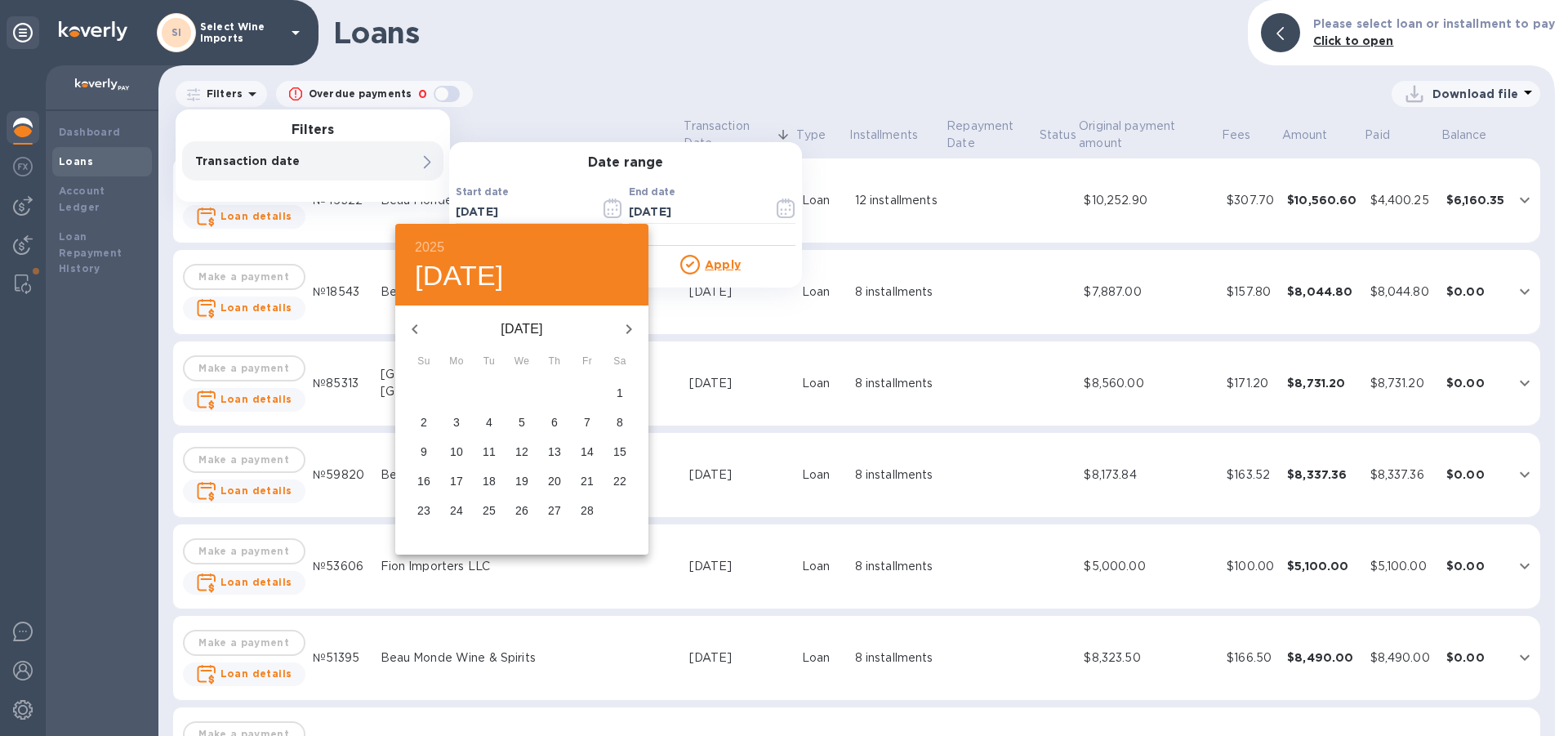
click at [410, 327] on icon "button" at bounding box center [414, 329] width 20 height 20
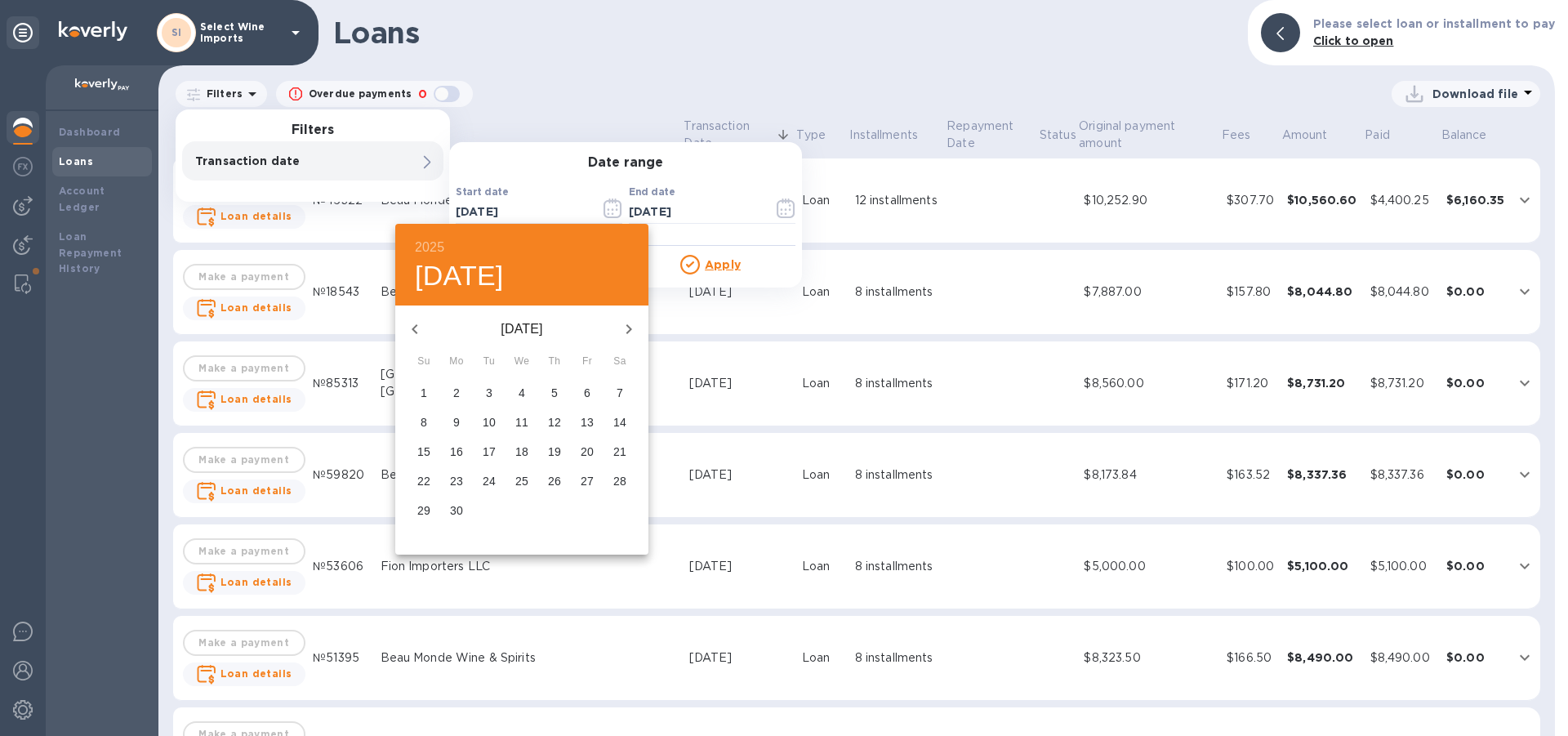
click at [410, 327] on icon "button" at bounding box center [414, 329] width 20 height 20
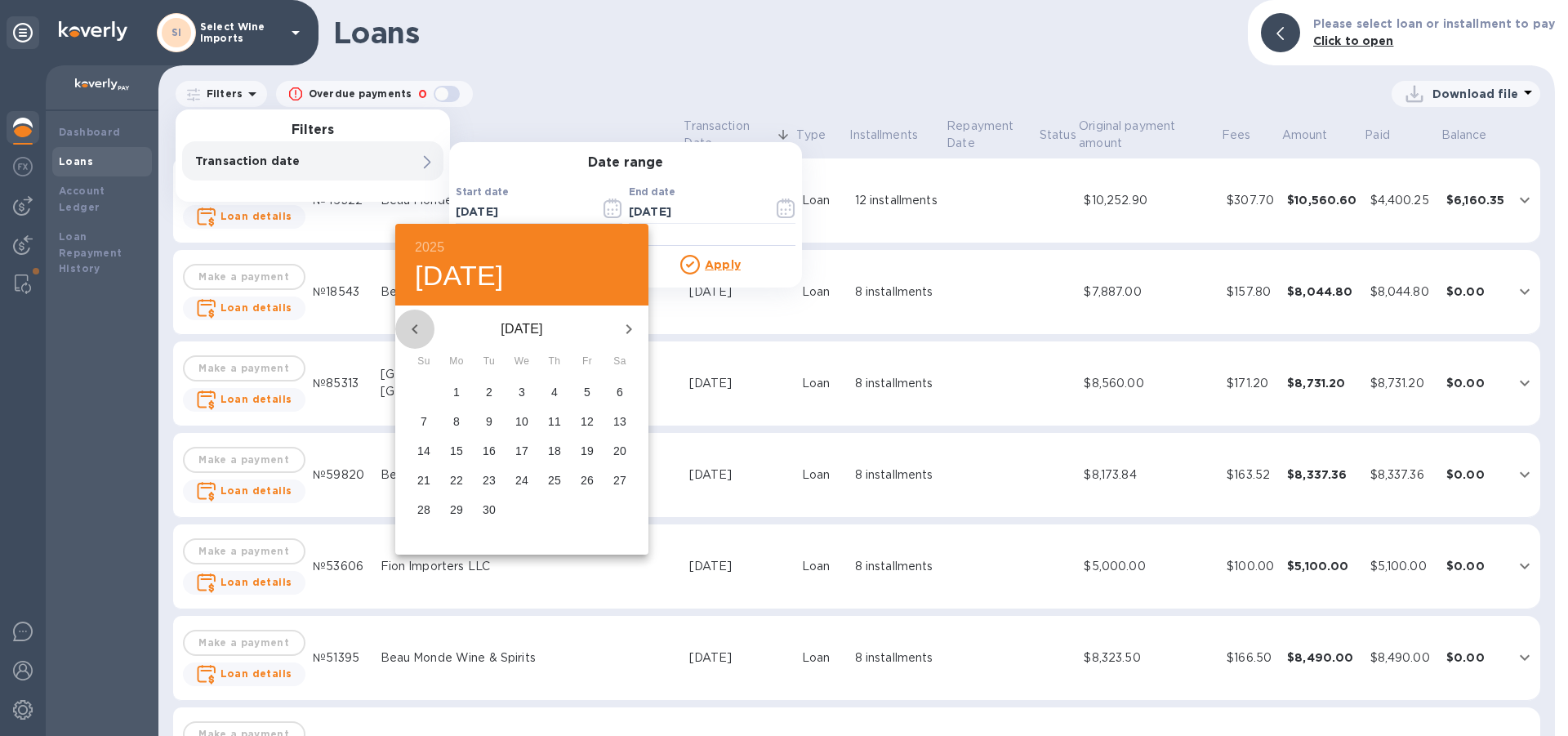
click at [410, 327] on icon "button" at bounding box center [414, 329] width 20 height 20
click at [457, 390] on p "1" at bounding box center [456, 392] width 7 height 16
type input "01/01/2024"
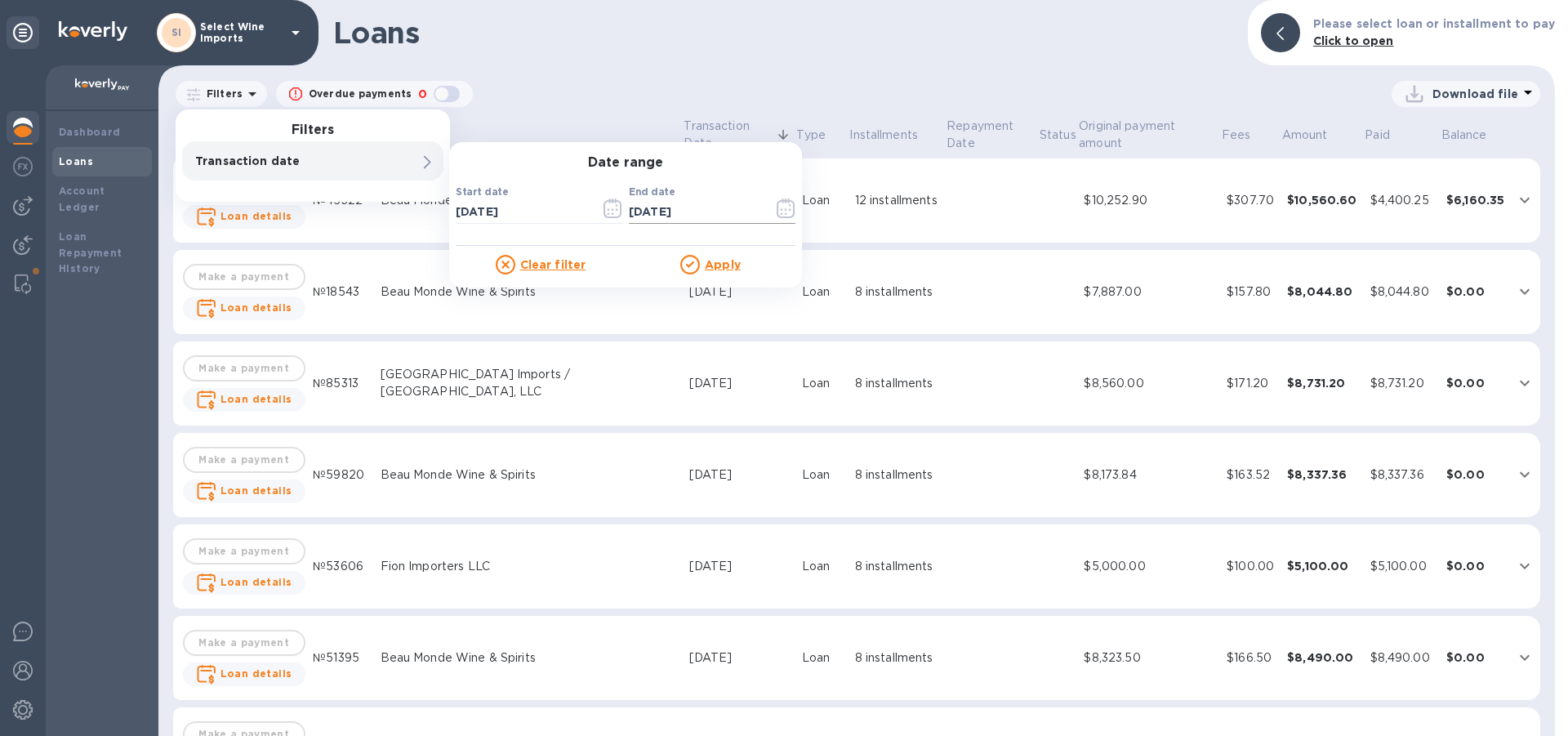
click at [780, 204] on icon "button" at bounding box center [786, 208] width 19 height 20
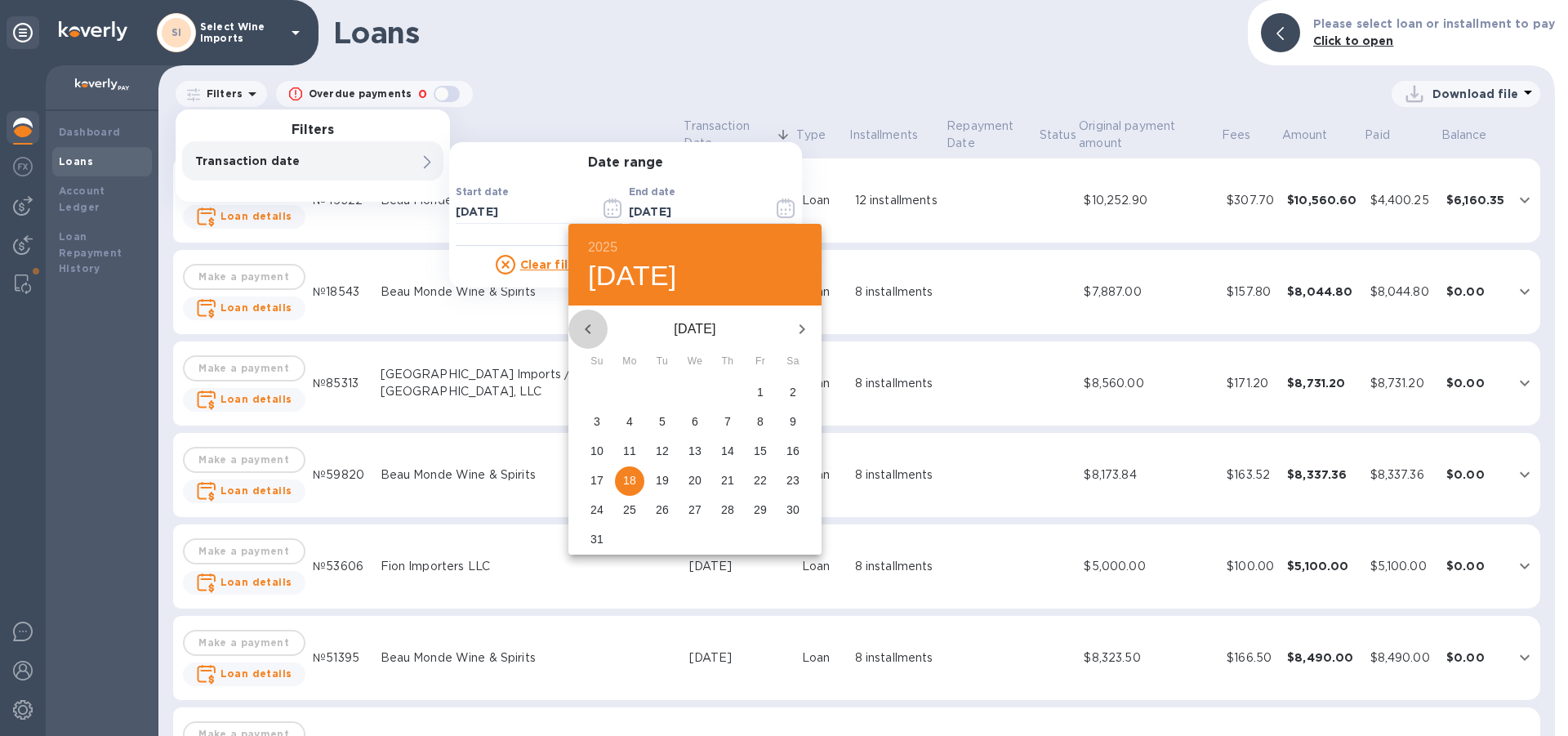
click at [590, 324] on icon "button" at bounding box center [587, 329] width 20 height 20
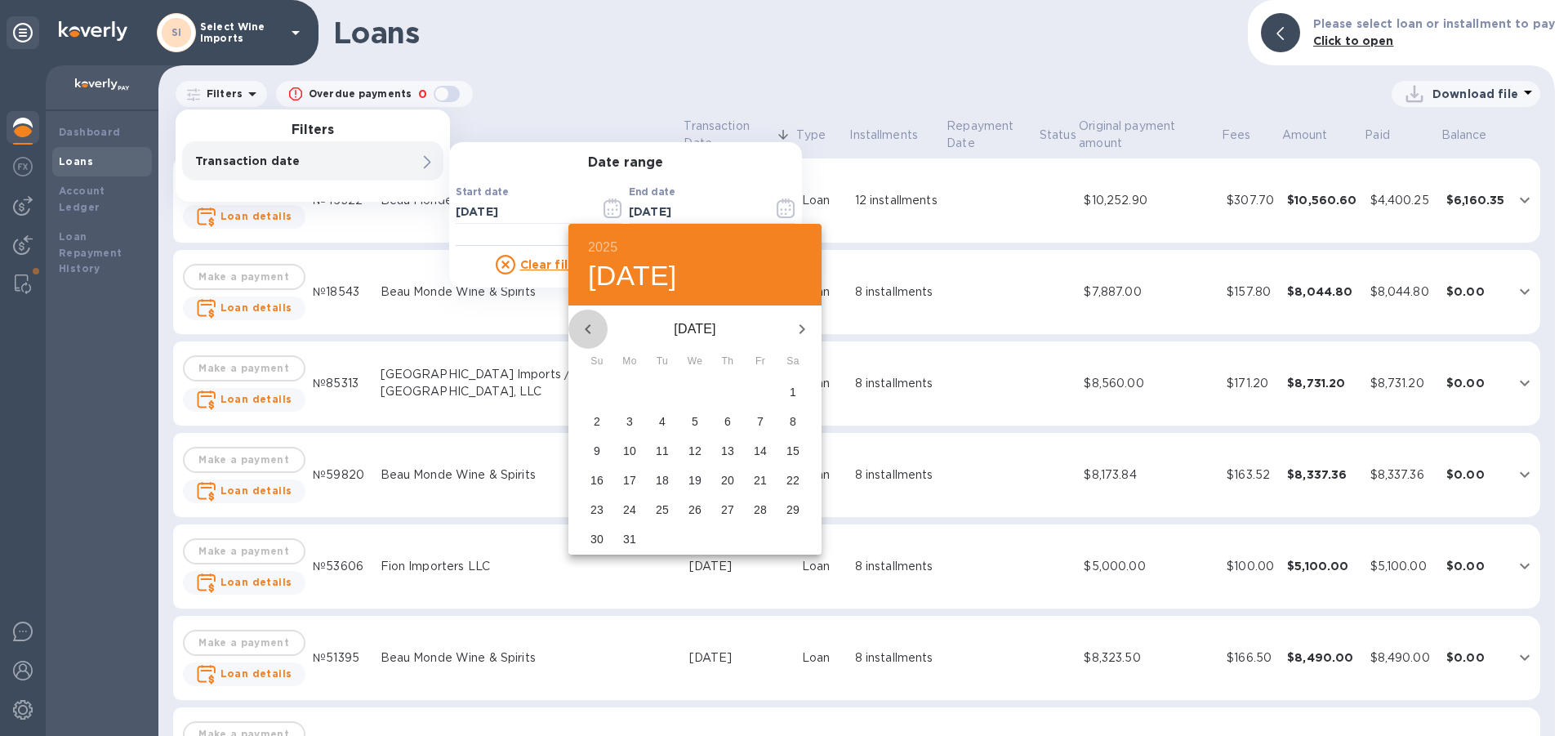
click at [590, 324] on icon "button" at bounding box center [587, 329] width 20 height 20
click at [670, 506] on span "31" at bounding box center [662, 509] width 29 height 16
type input "12/31/2024"
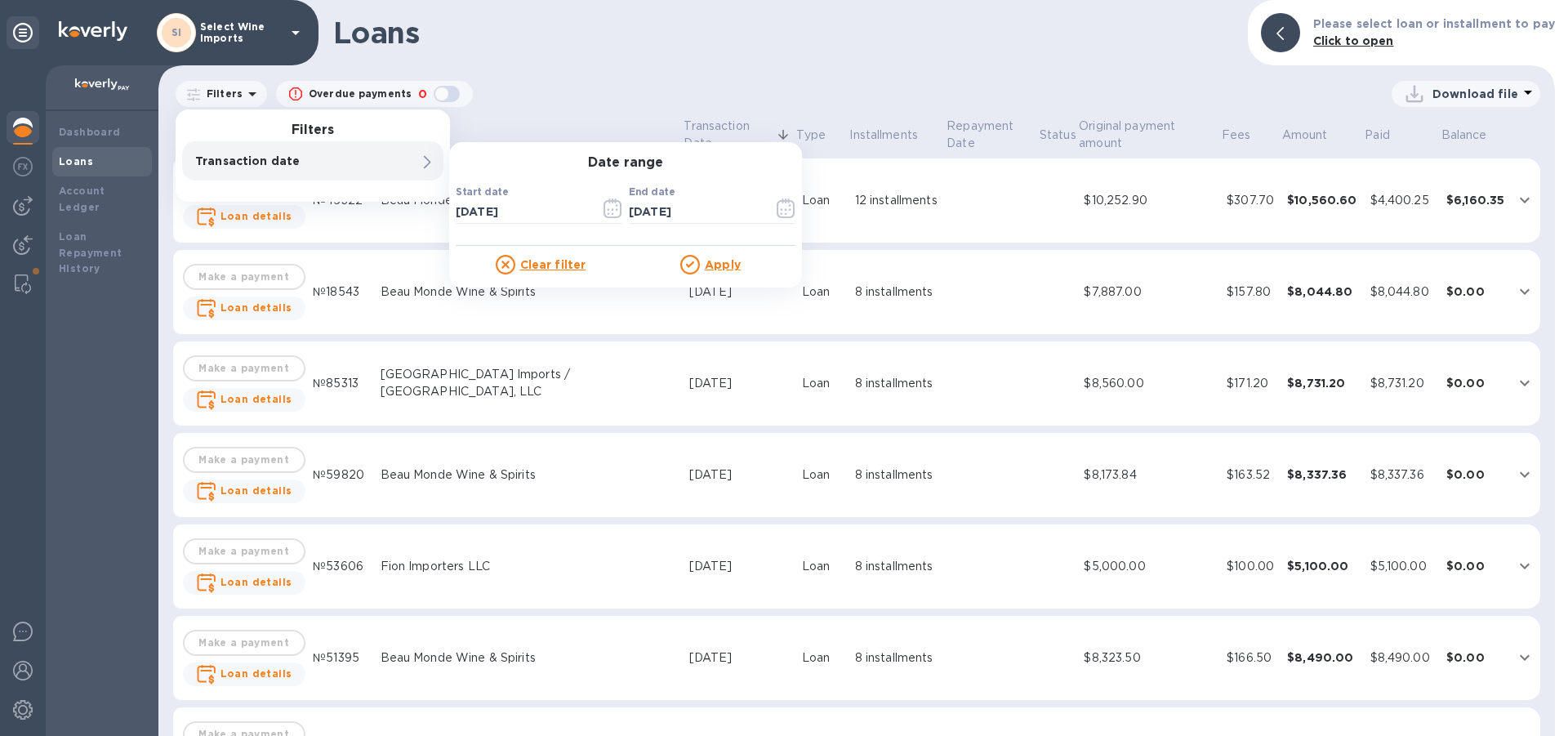
click at [723, 267] on u "Apply" at bounding box center [723, 265] width 36 height 13
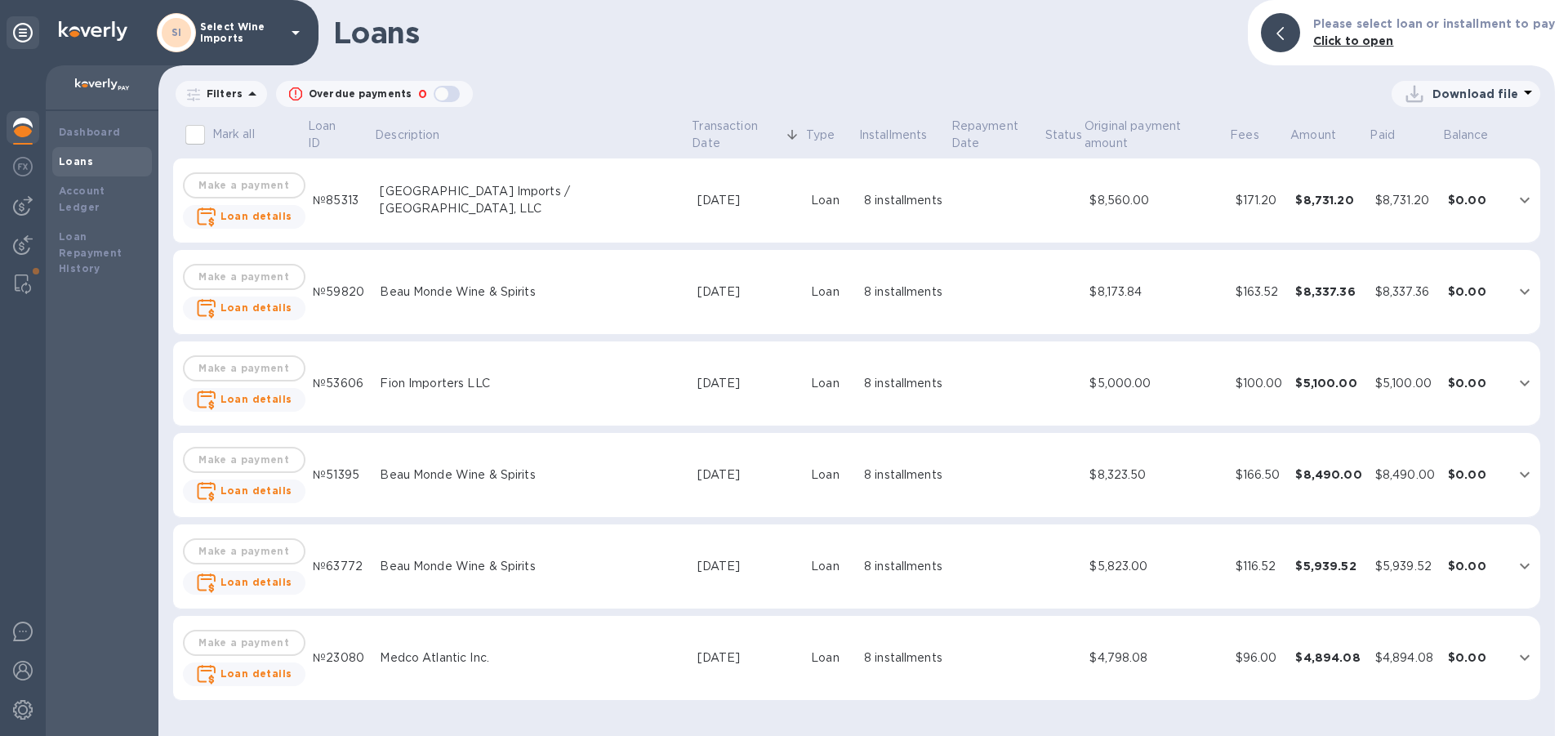
click at [1458, 96] on p "Download file" at bounding box center [1474, 94] width 86 height 16
click at [1445, 129] on li "XLSX file" at bounding box center [1466, 133] width 111 height 45
